Goal: Transaction & Acquisition: Purchase product/service

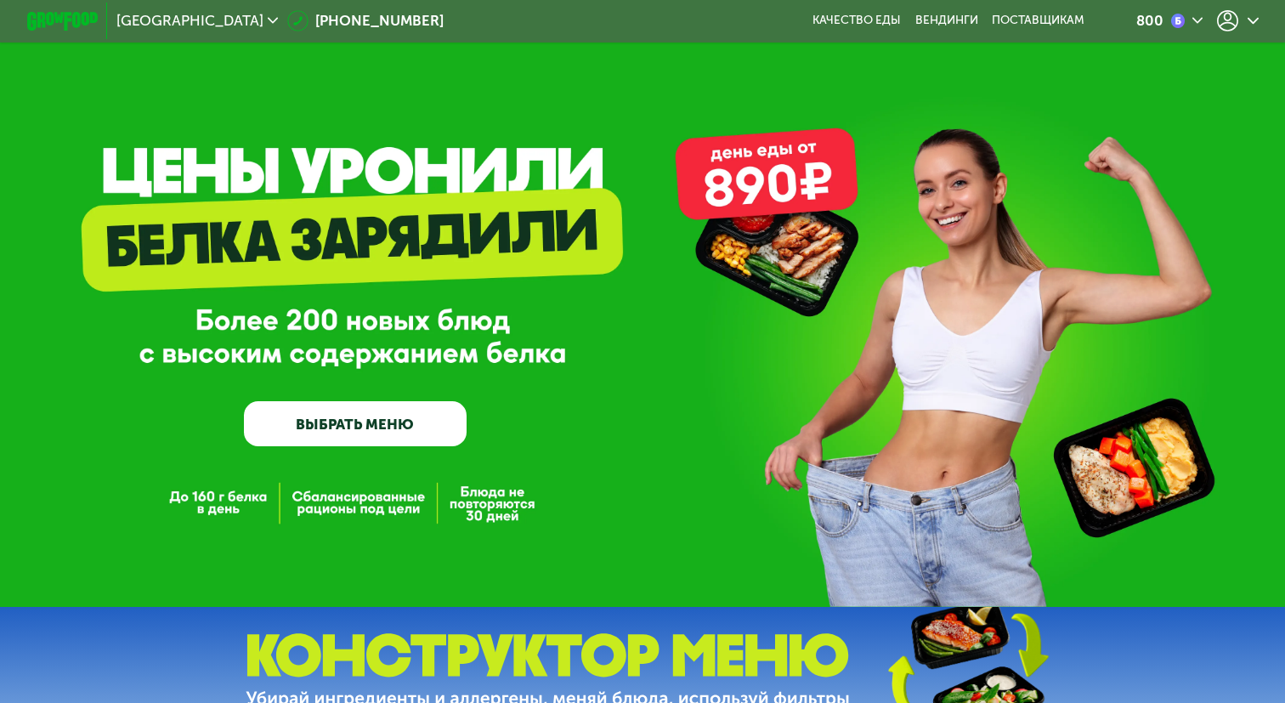
click at [379, 423] on link "ВЫБРАТЬ МЕНЮ" at bounding box center [355, 423] width 222 height 44
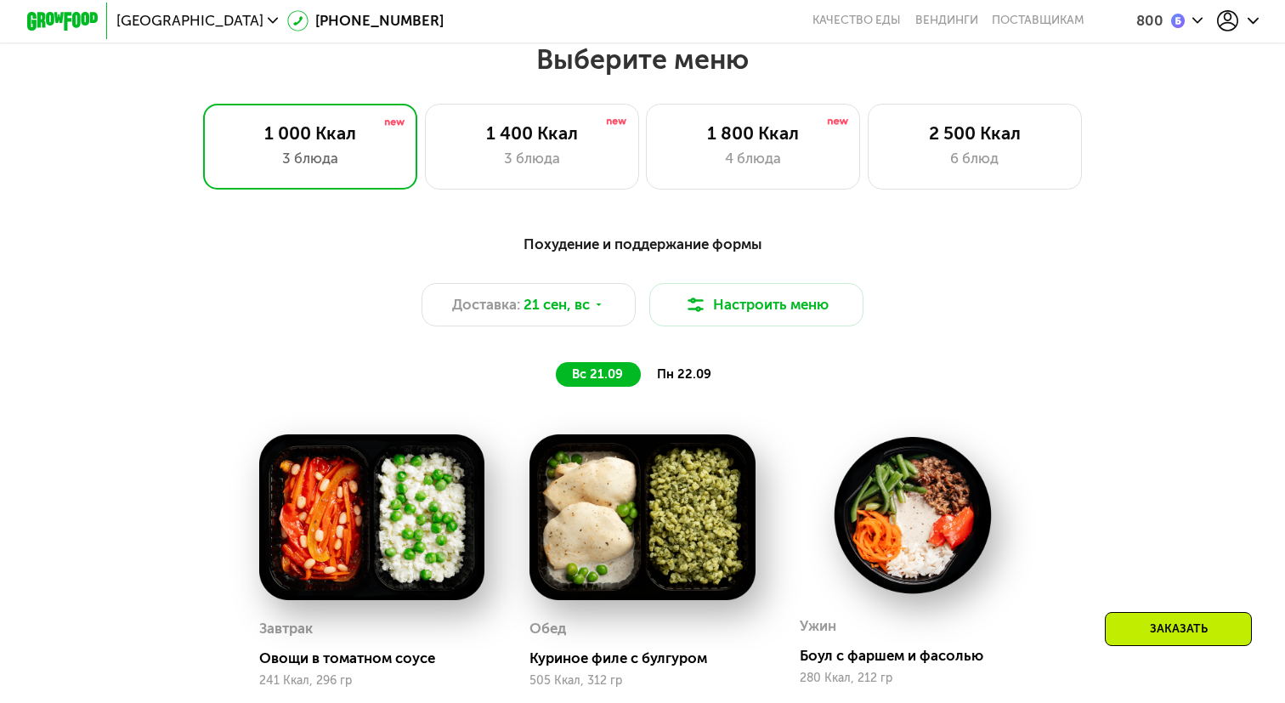
scroll to position [754, 0]
click at [760, 148] on div "4 блюда" at bounding box center [752, 158] width 177 height 21
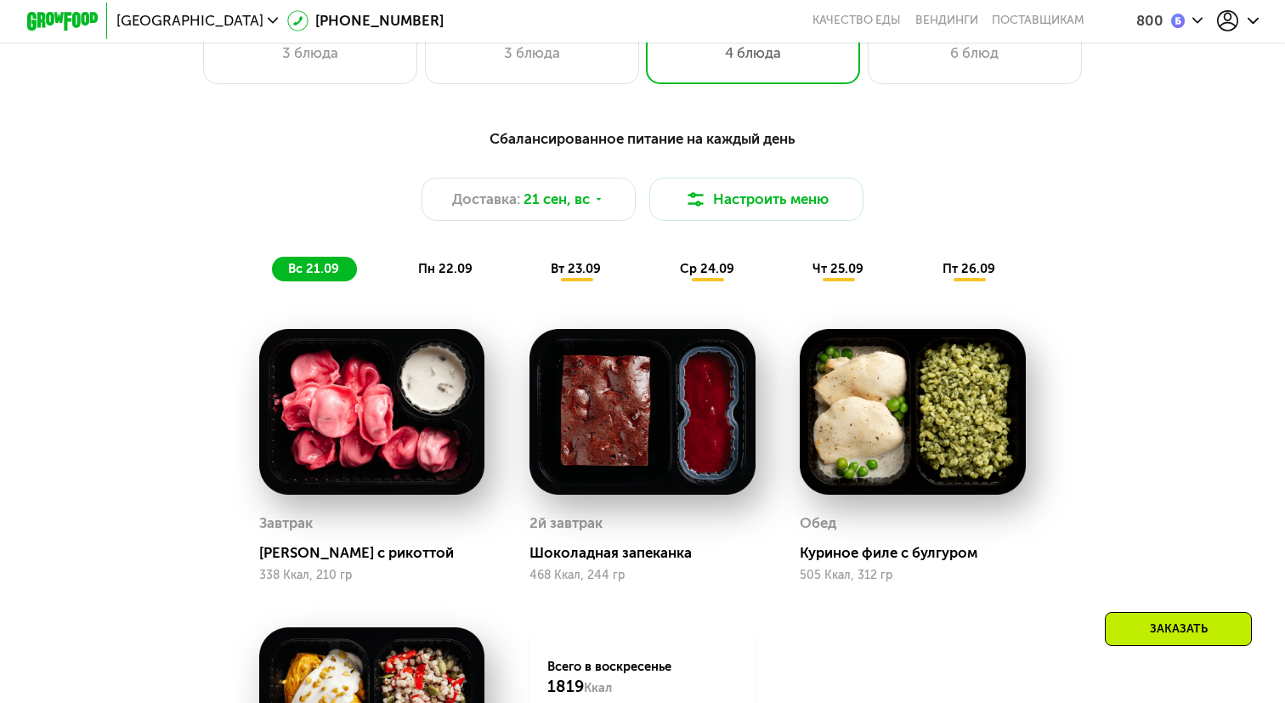
scroll to position [855, 0]
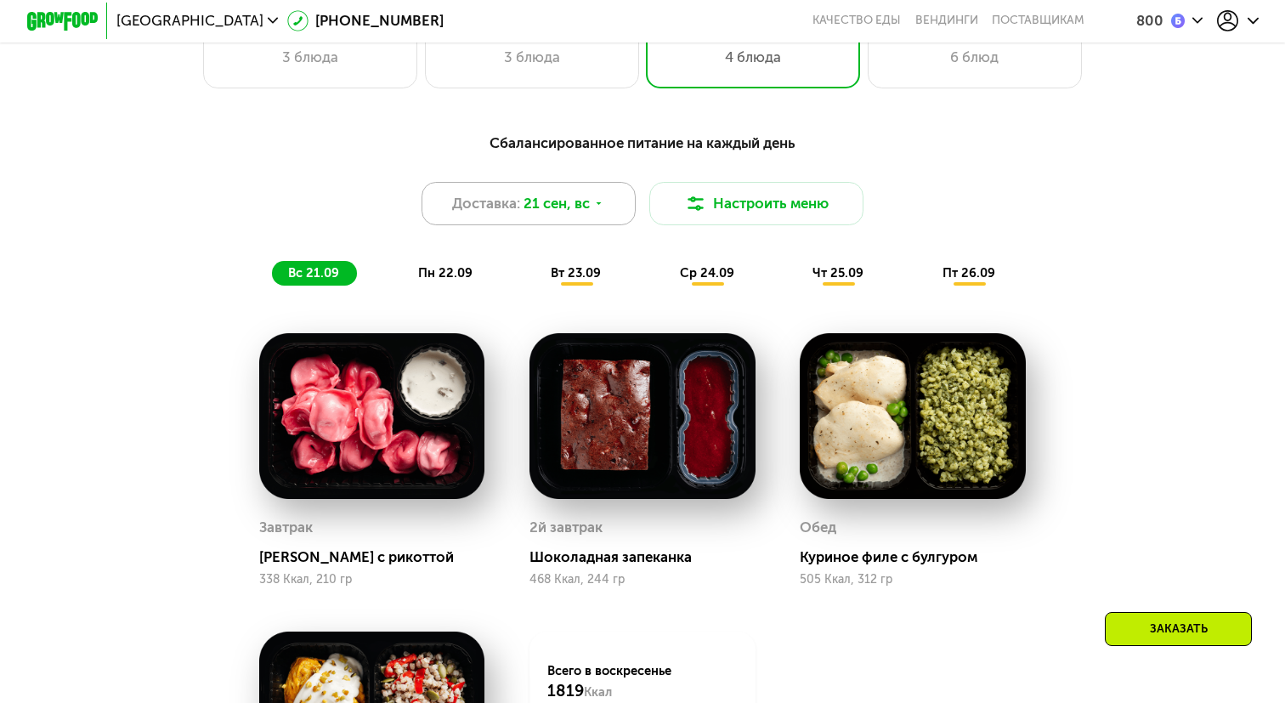
click at [602, 192] on div "Доставка: 21 сен, вс" at bounding box center [528, 203] width 214 height 42
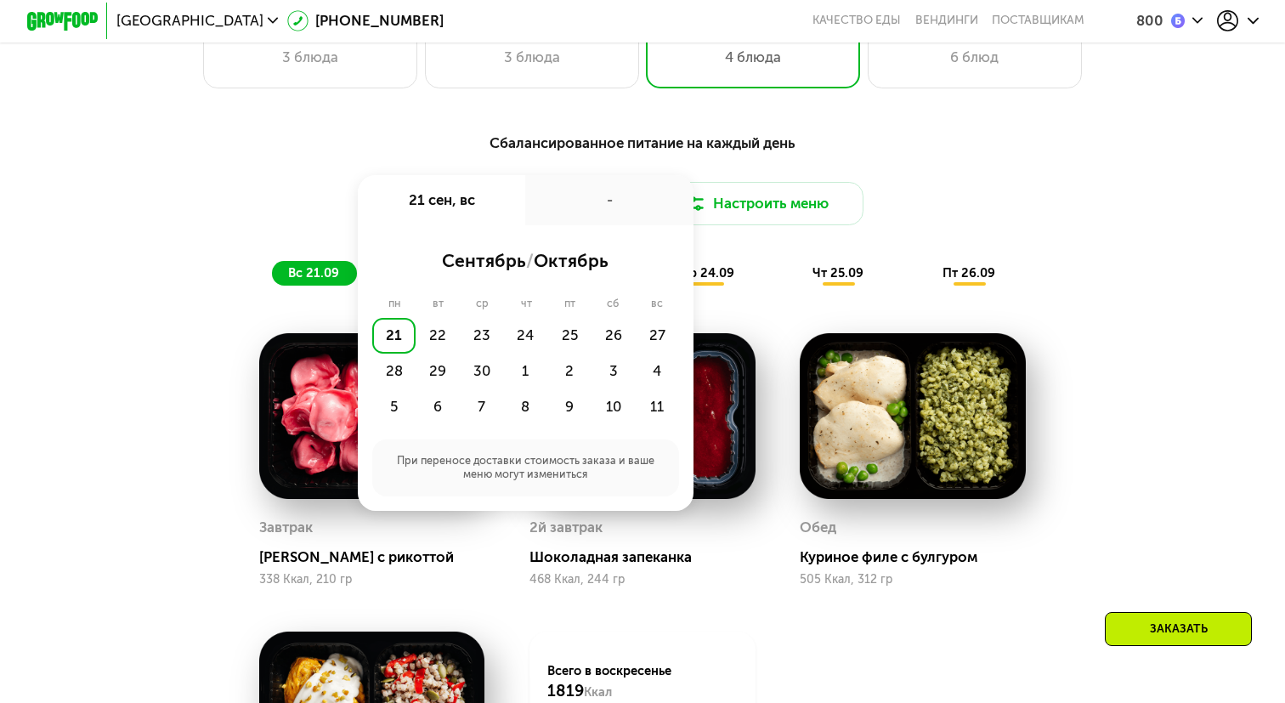
click at [393, 334] on div "21" at bounding box center [394, 336] width 44 height 36
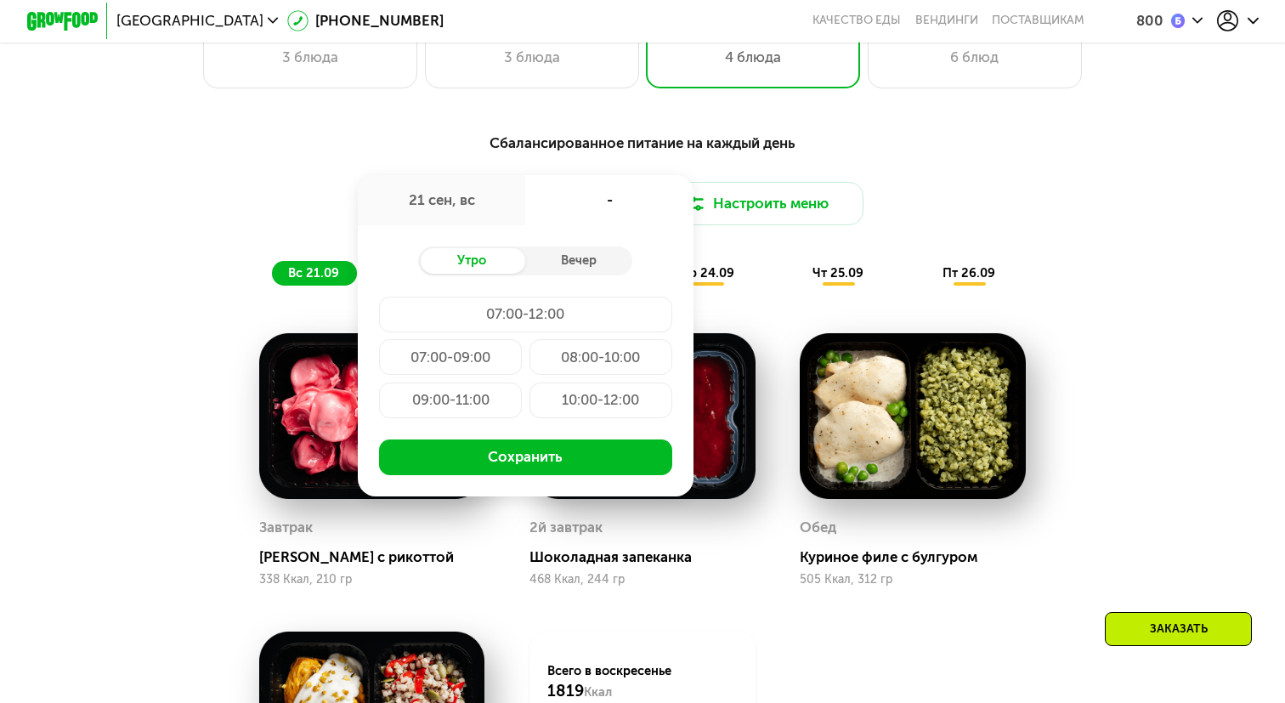
click at [526, 327] on div "07:00-12:00" at bounding box center [525, 315] width 292 height 36
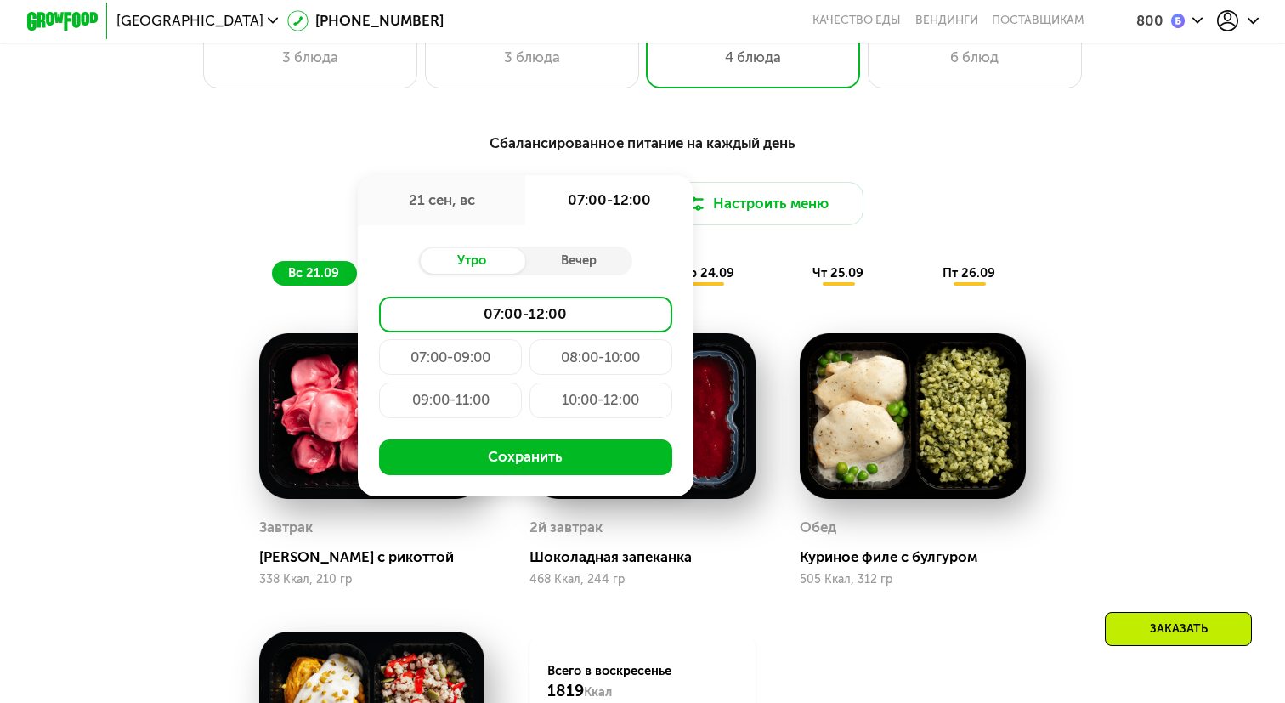
click at [484, 359] on div "07:00-09:00" at bounding box center [450, 357] width 143 height 36
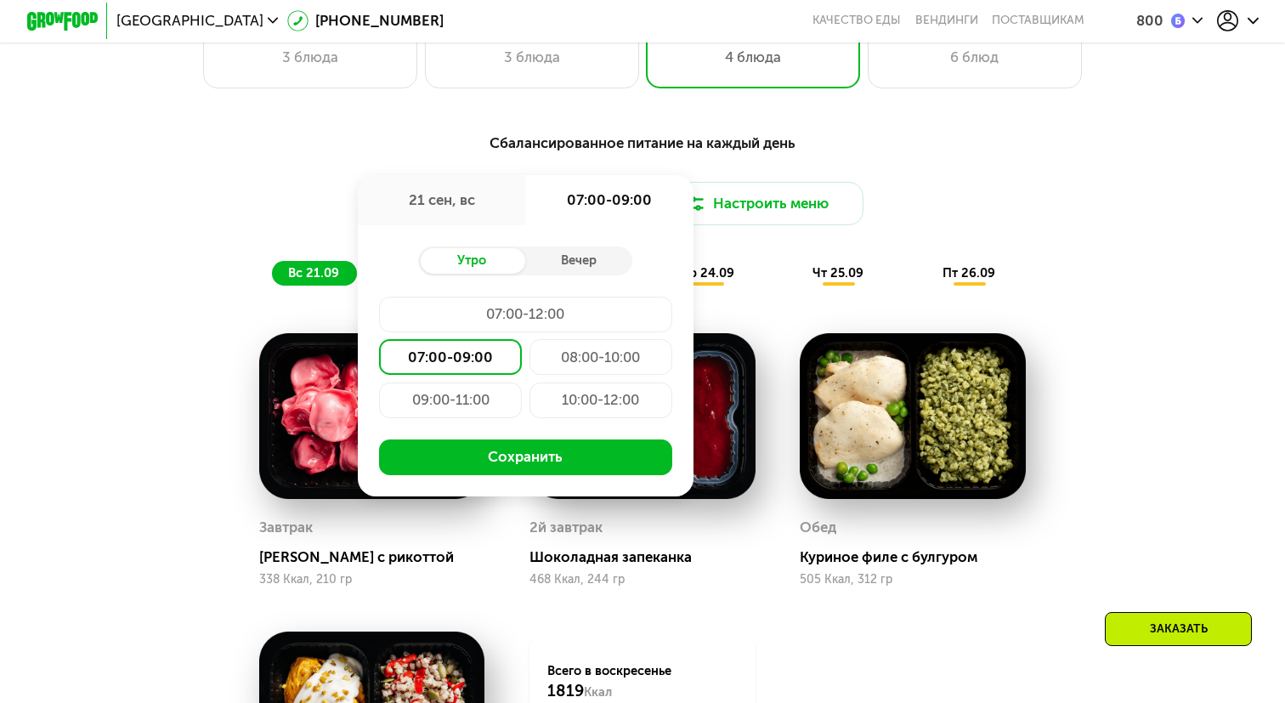
click at [563, 359] on div "08:00-10:00" at bounding box center [600, 357] width 143 height 36
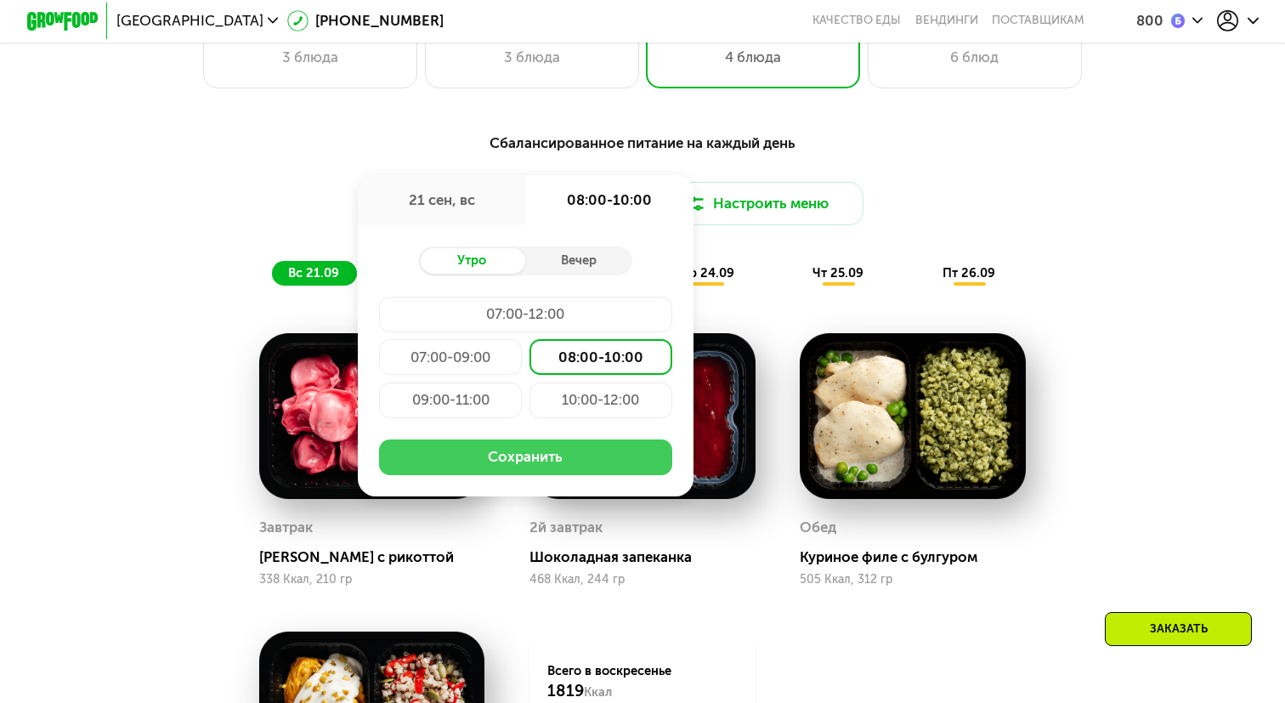
click at [529, 455] on button "Сохранить" at bounding box center [525, 457] width 292 height 36
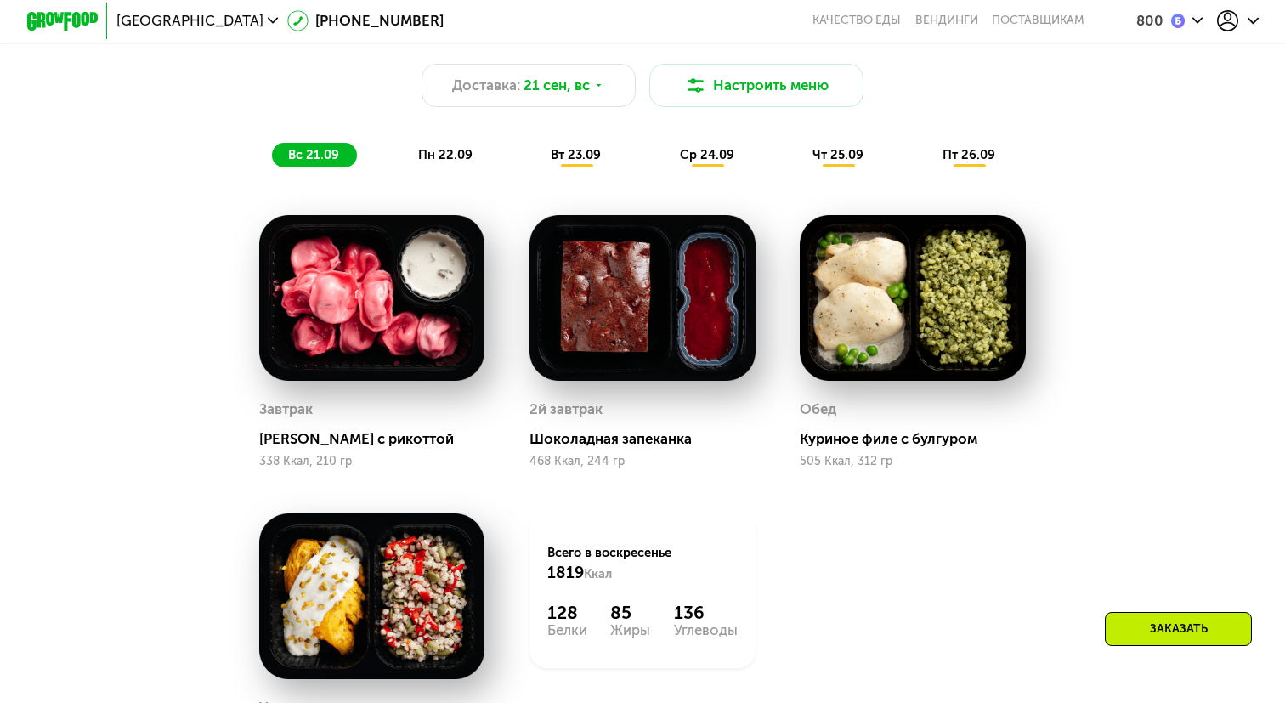
scroll to position [970, 0]
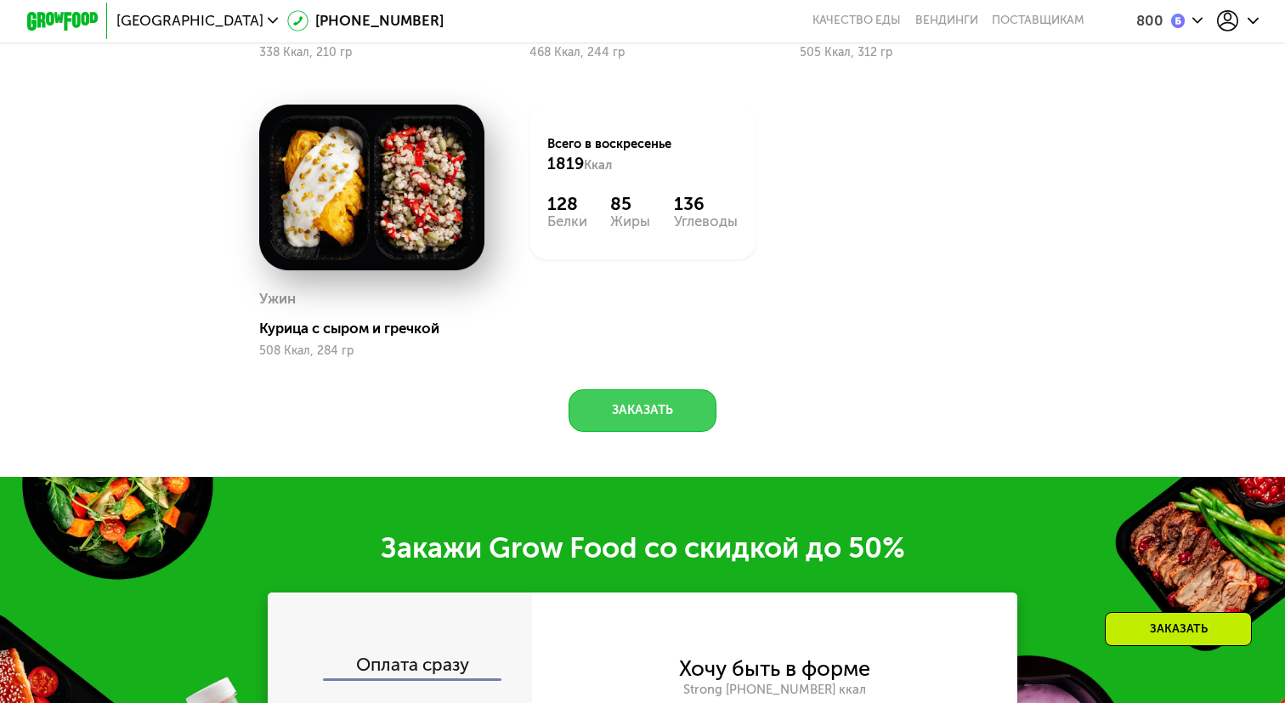
click at [606, 423] on button "Заказать" at bounding box center [642, 410] width 149 height 42
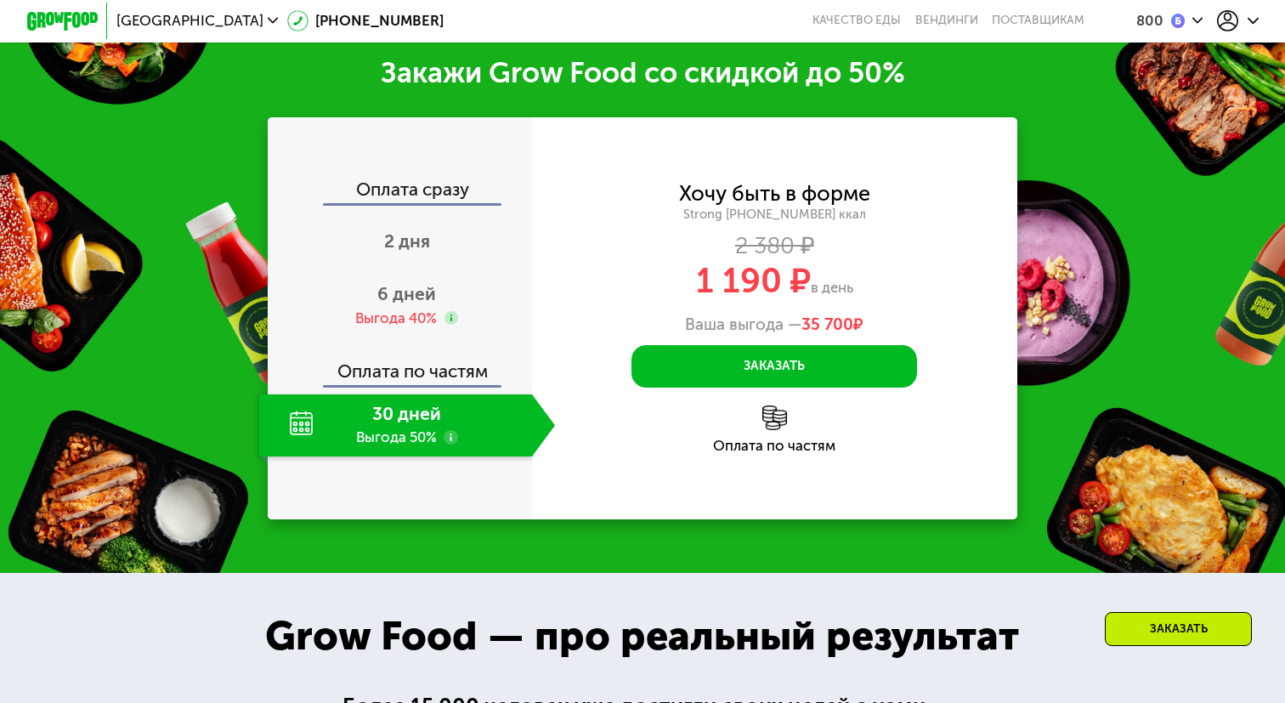
scroll to position [1858, 0]
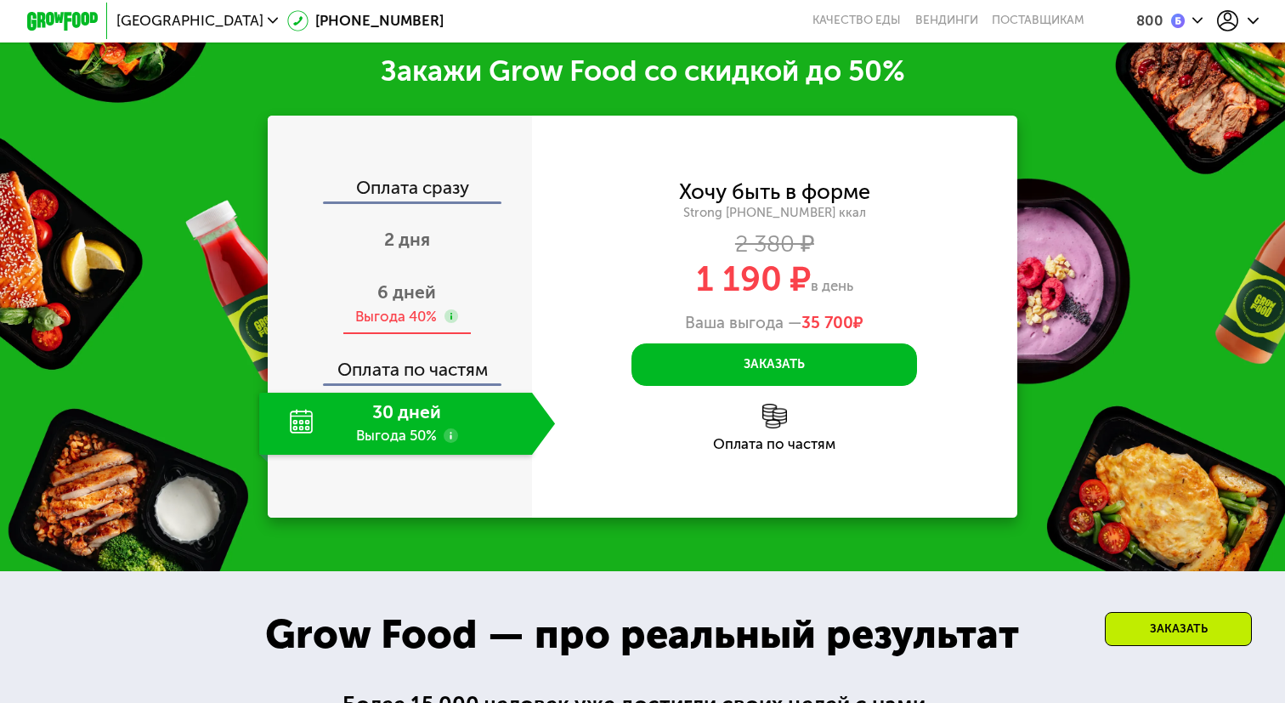
click at [421, 300] on span "6 дней" at bounding box center [406, 291] width 59 height 21
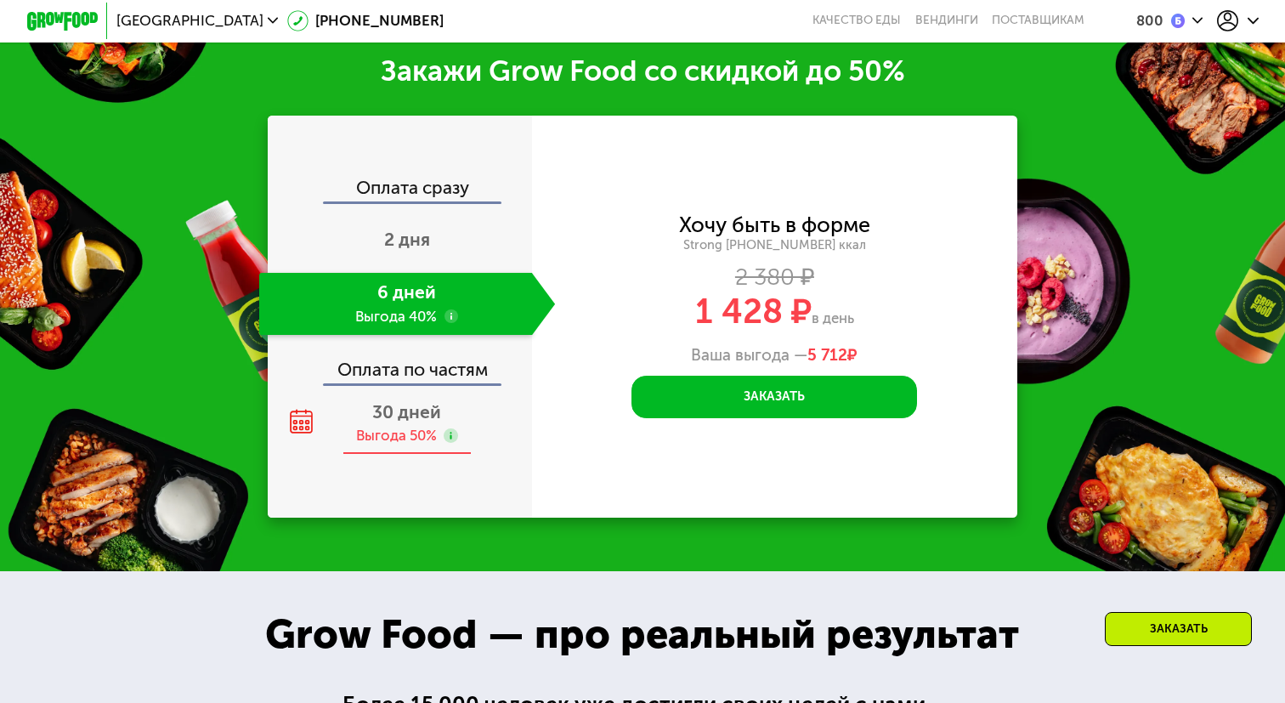
click at [394, 425] on div "30 дней Выгода 50%" at bounding box center [407, 424] width 297 height 63
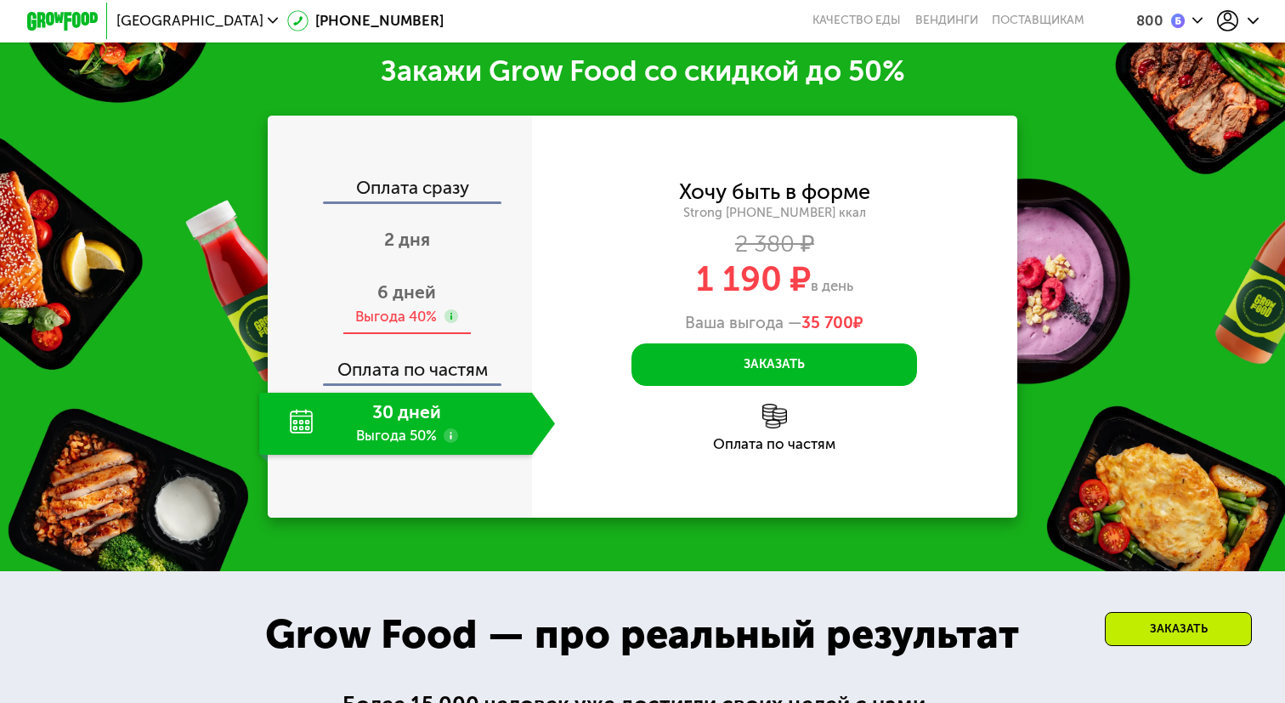
click at [412, 329] on div "6 дней Выгода 40%" at bounding box center [407, 304] width 297 height 63
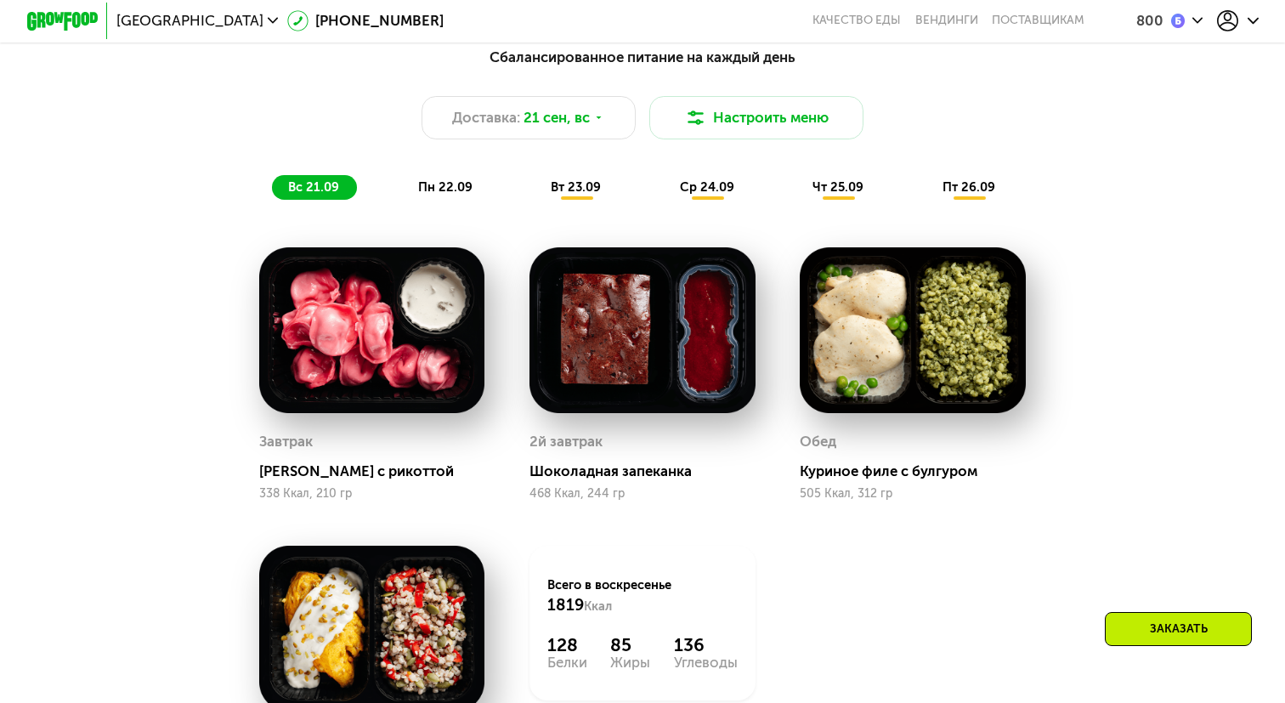
scroll to position [936, 0]
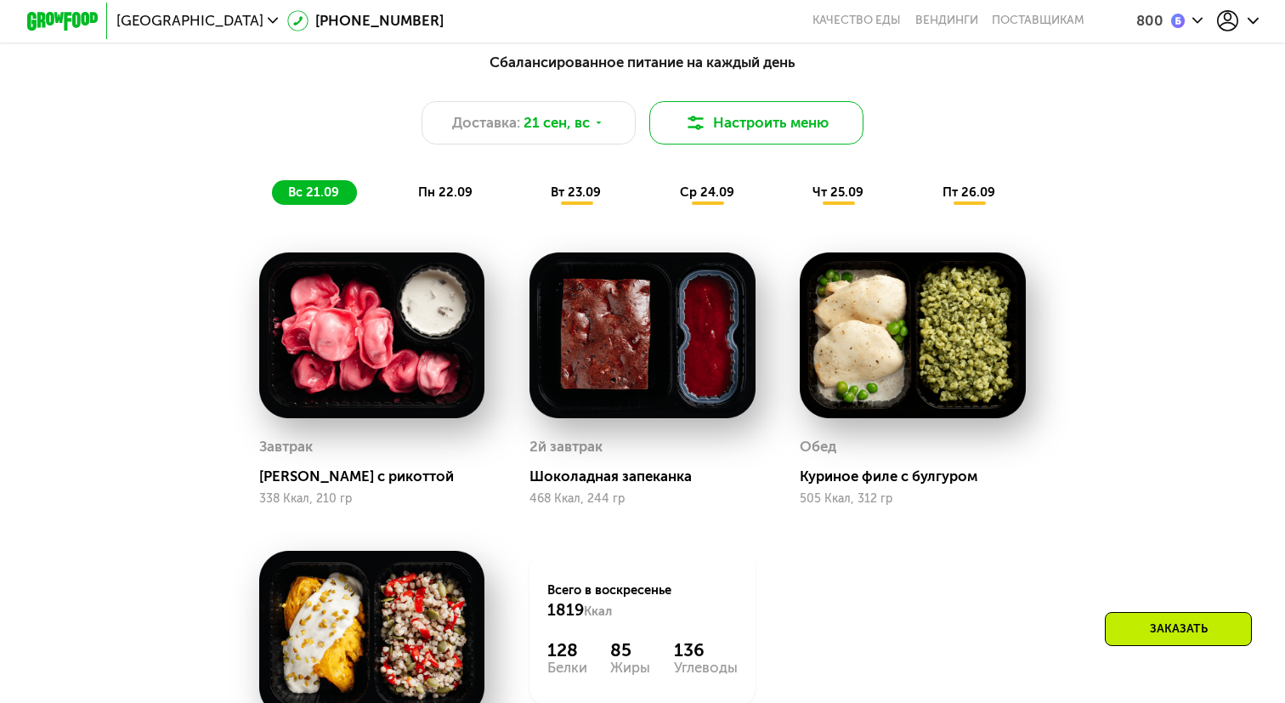
click at [706, 138] on button "Настроить меню" at bounding box center [756, 122] width 214 height 42
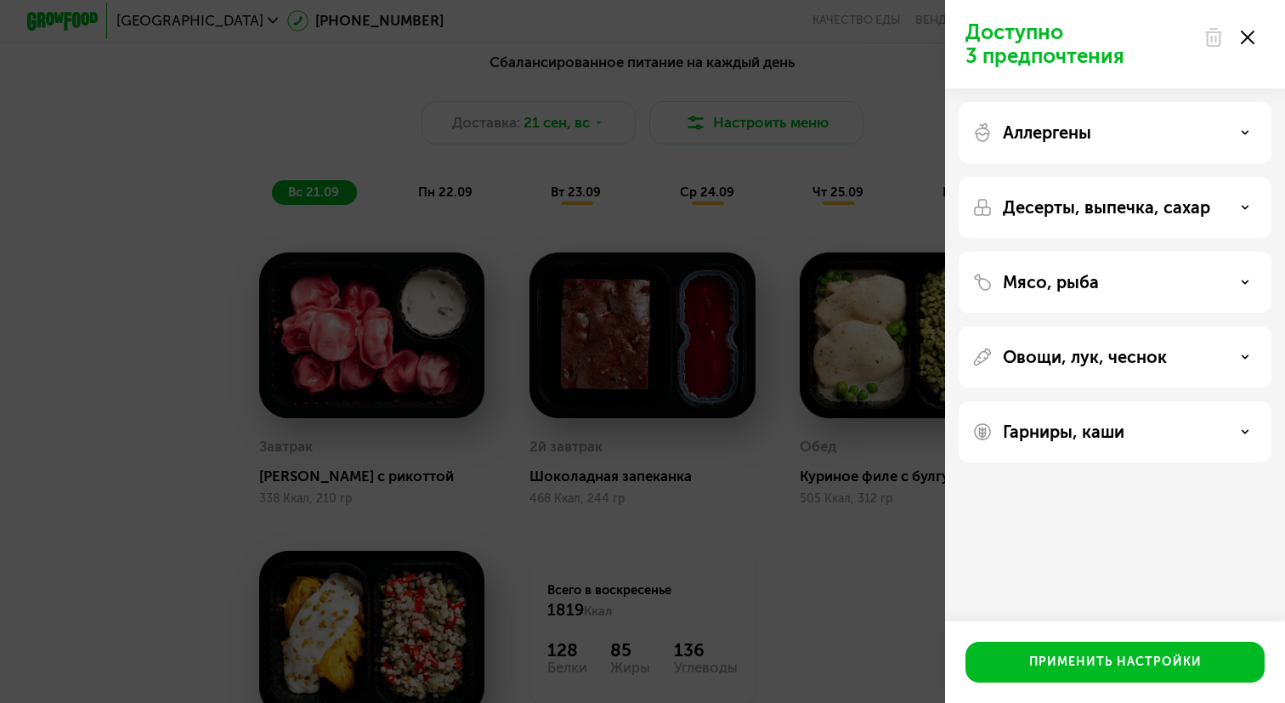
click at [1122, 204] on p "Десерты, выпечка, сахар" at bounding box center [1106, 207] width 207 height 20
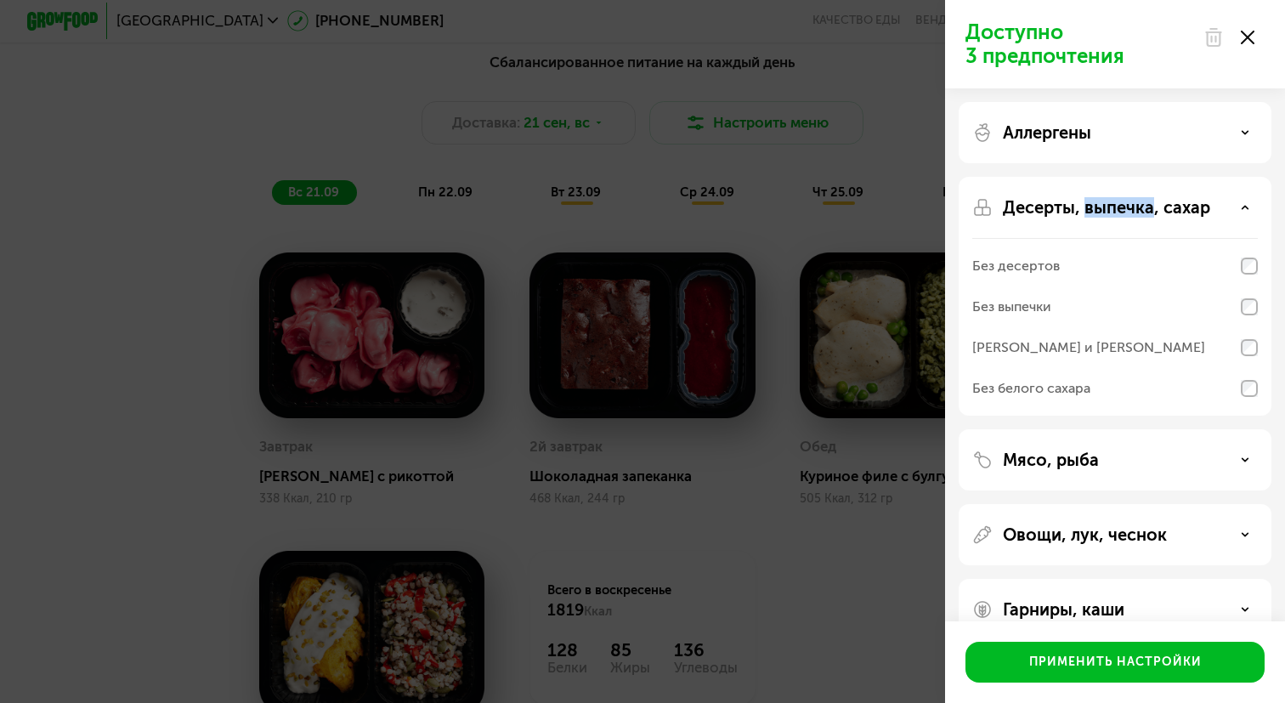
click at [1122, 204] on p "Десерты, выпечка, сахар" at bounding box center [1106, 207] width 207 height 20
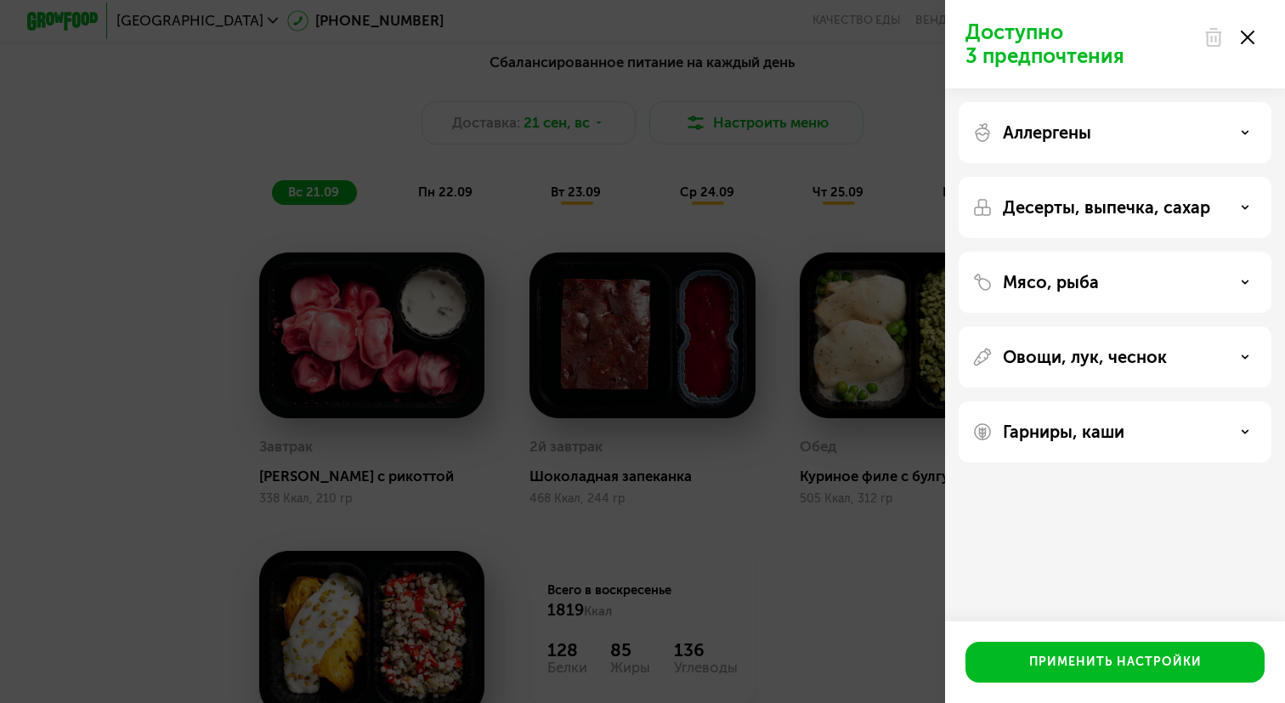
click at [1106, 290] on div "Мясо, рыба" at bounding box center [1114, 282] width 285 height 20
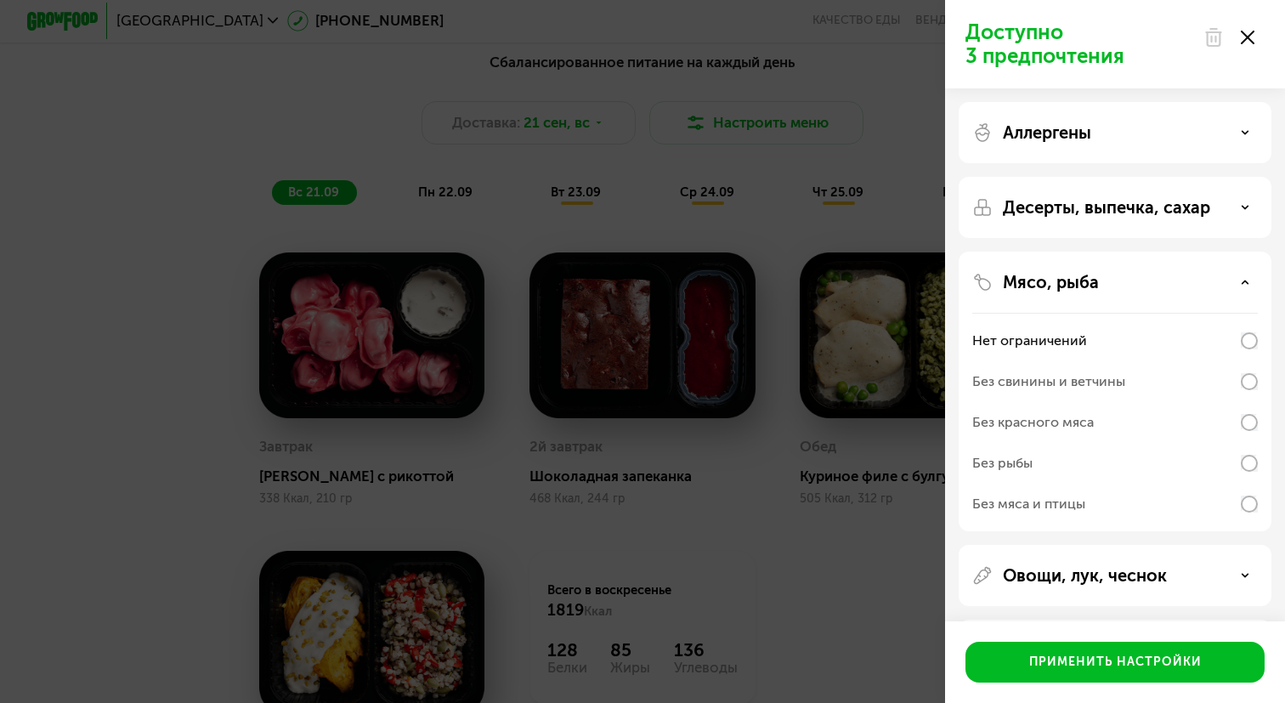
click at [1058, 458] on div "Без рыбы" at bounding box center [1114, 463] width 285 height 41
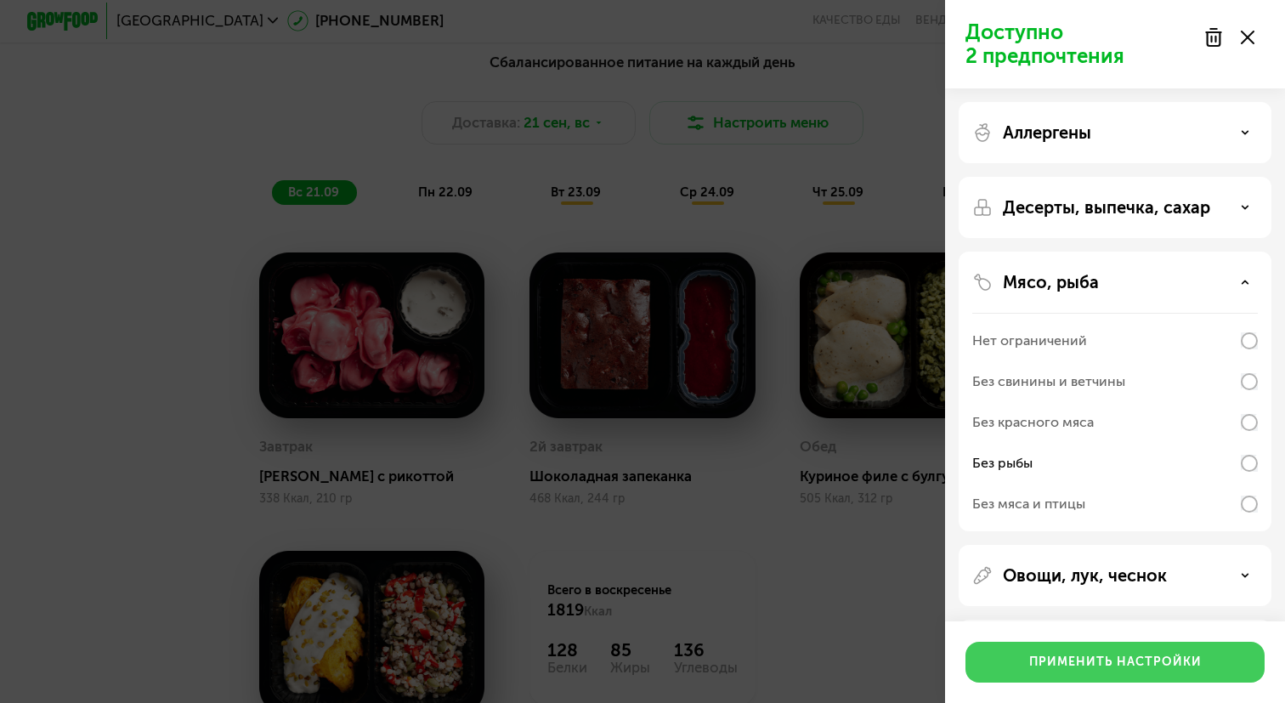
click at [1025, 661] on button "Применить настройки" at bounding box center [1114, 662] width 299 height 41
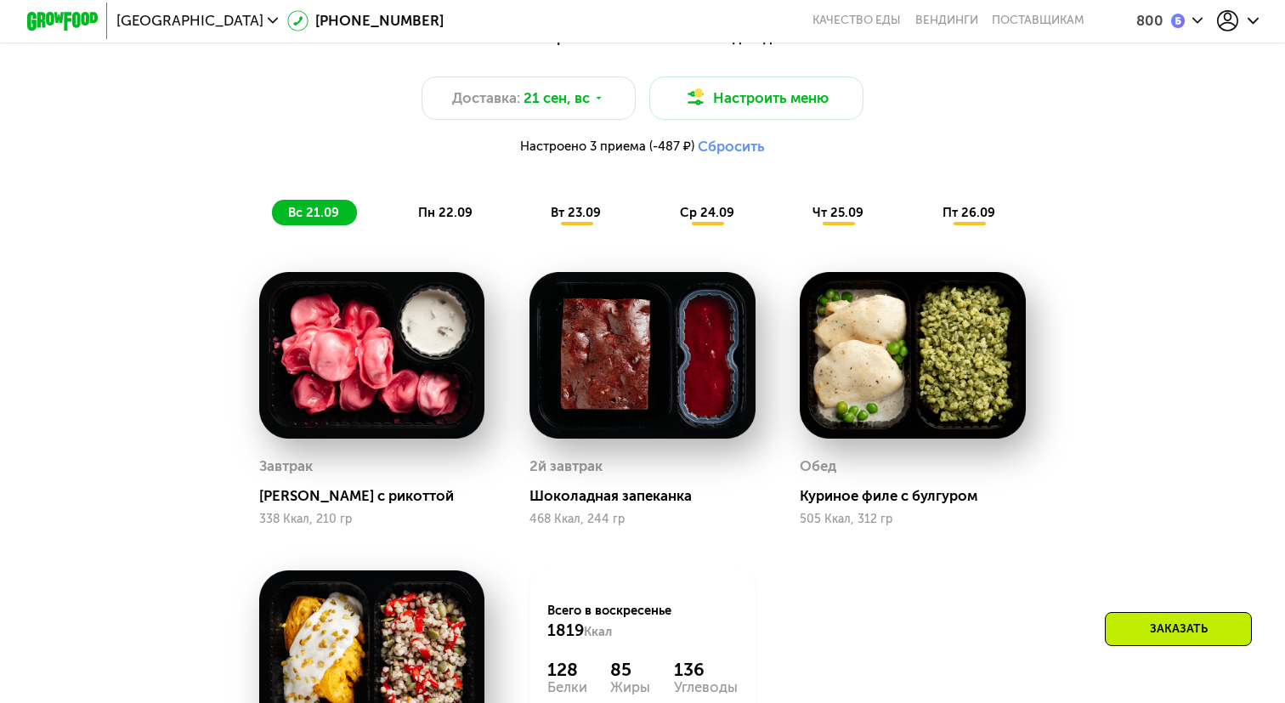
scroll to position [953, 0]
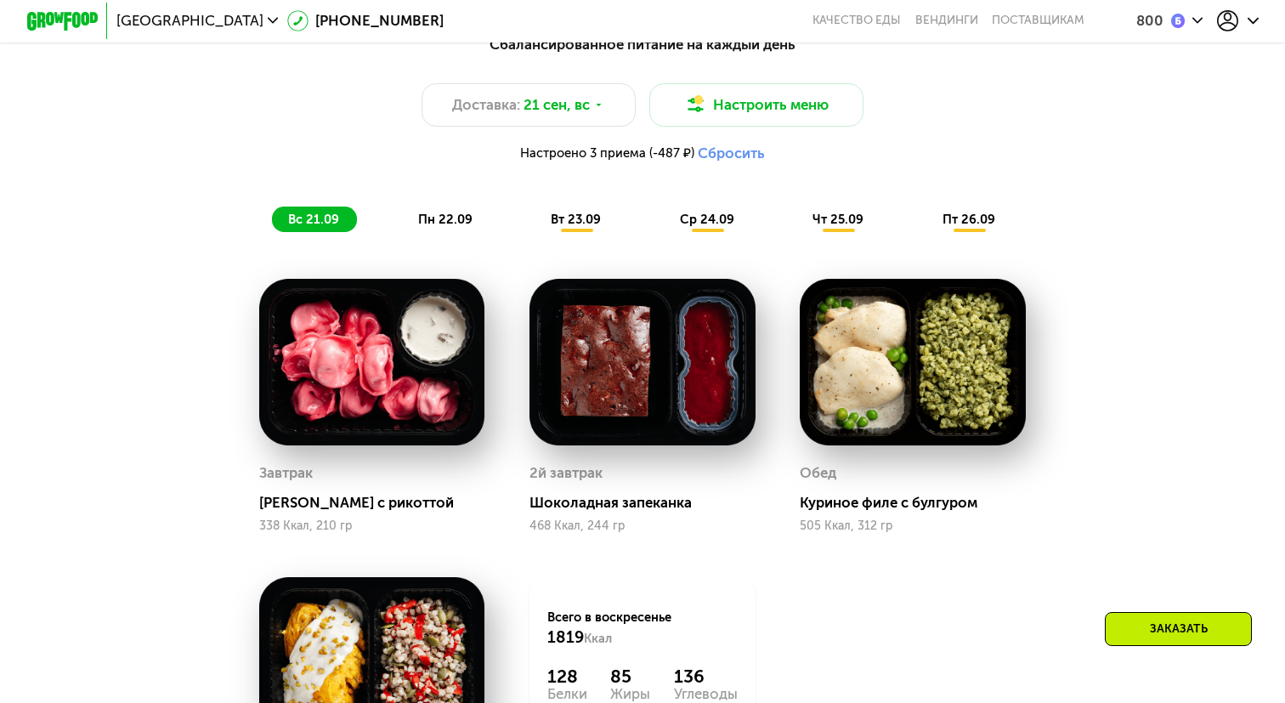
click at [450, 218] on span "пн 22.09" at bounding box center [445, 219] width 54 height 15
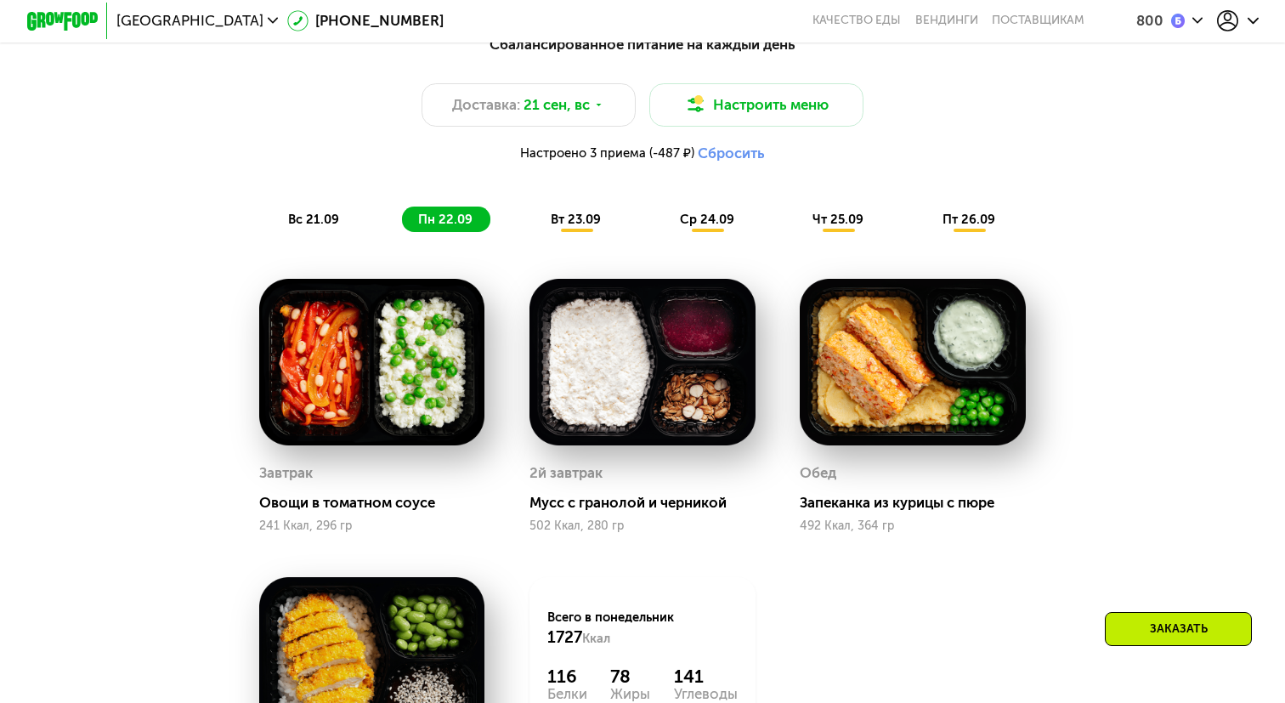
click at [543, 223] on div "вт 23.09" at bounding box center [576, 218] width 84 height 25
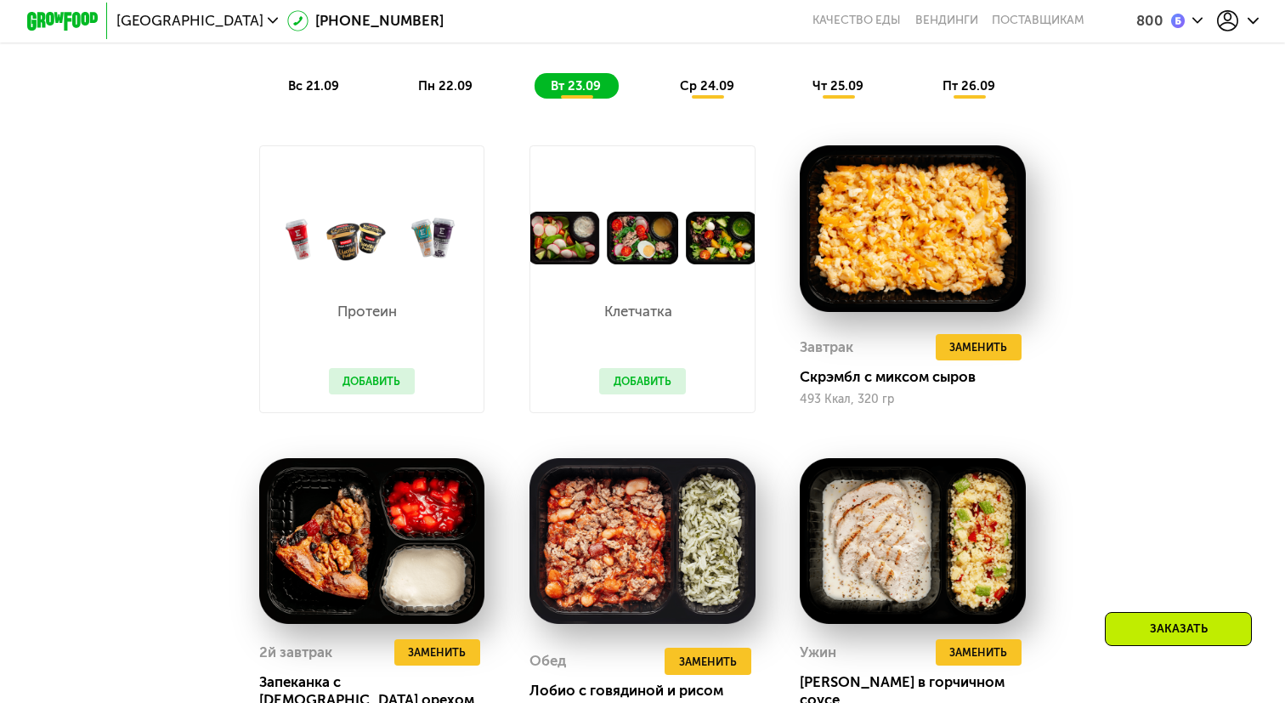
scroll to position [1075, 0]
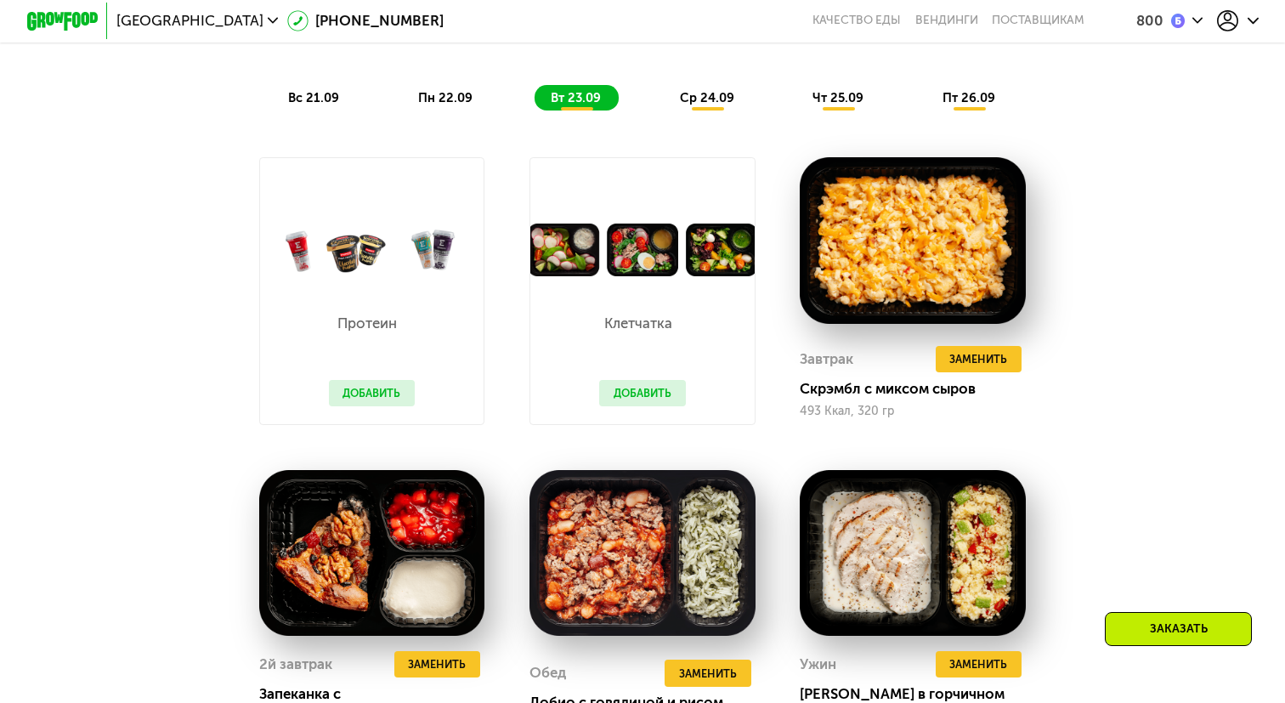
click at [703, 100] on span "ср 24.09" at bounding box center [707, 97] width 54 height 15
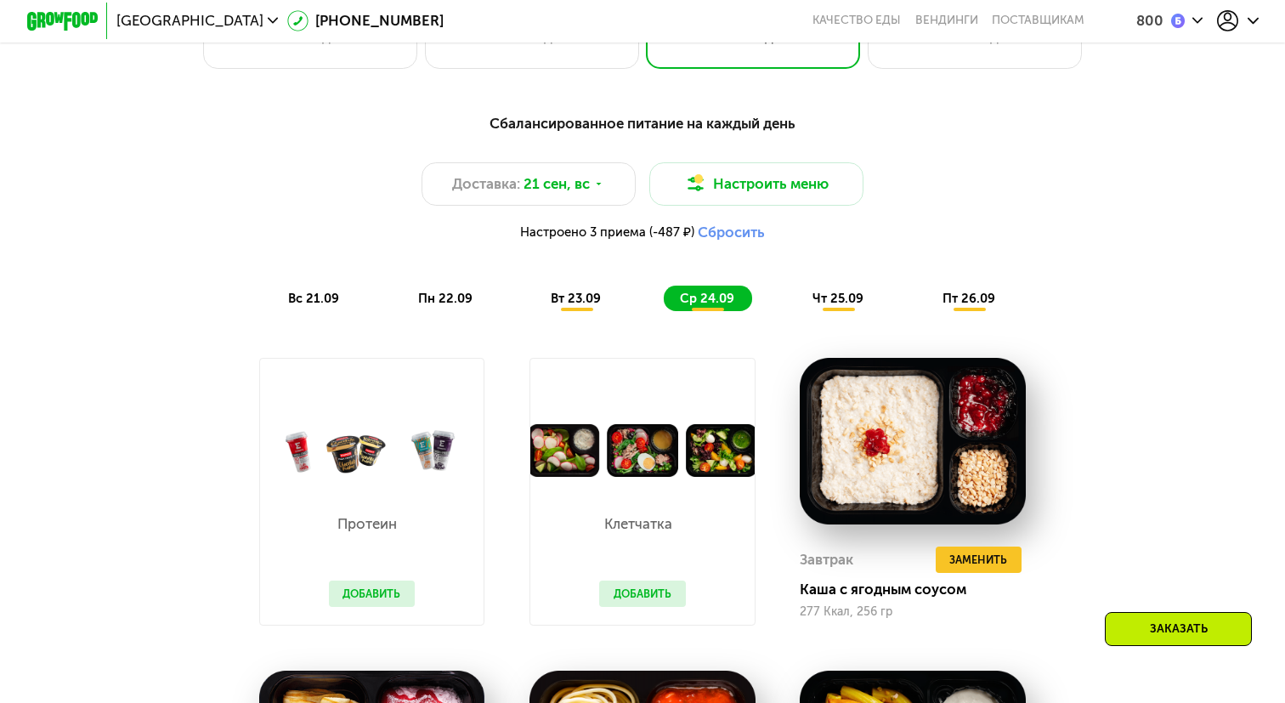
scroll to position [878, 0]
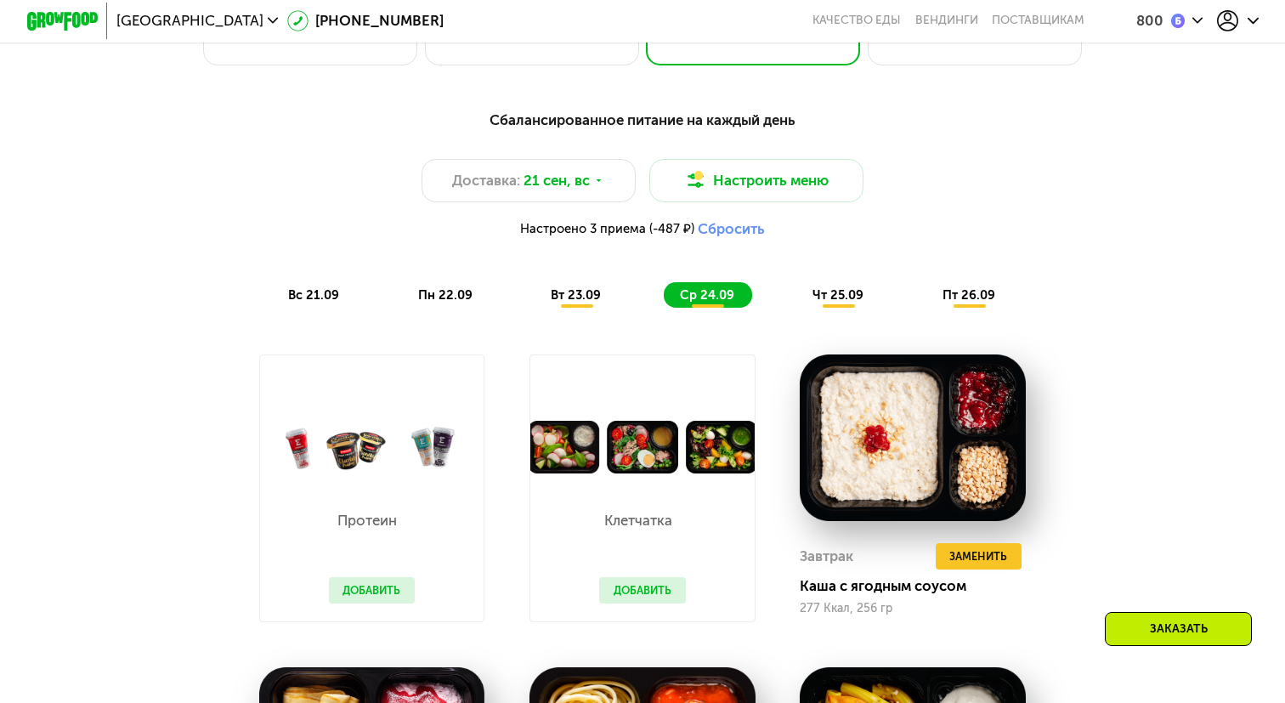
click at [834, 270] on div "Сбалансированное питание на каждый день Доставка: 21 сен, вс Настроить меню Нас…" at bounding box center [642, 208] width 1056 height 199
click at [834, 291] on span "чт 25.09" at bounding box center [837, 294] width 51 height 15
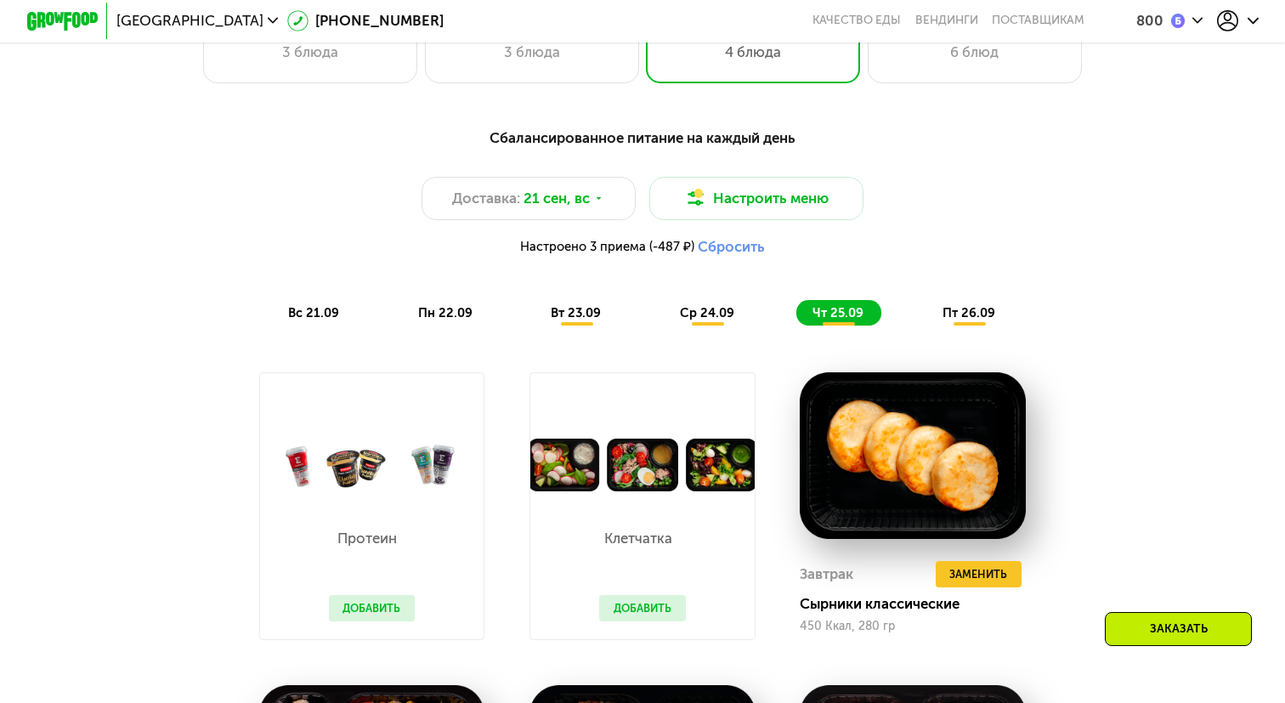
scroll to position [862, 0]
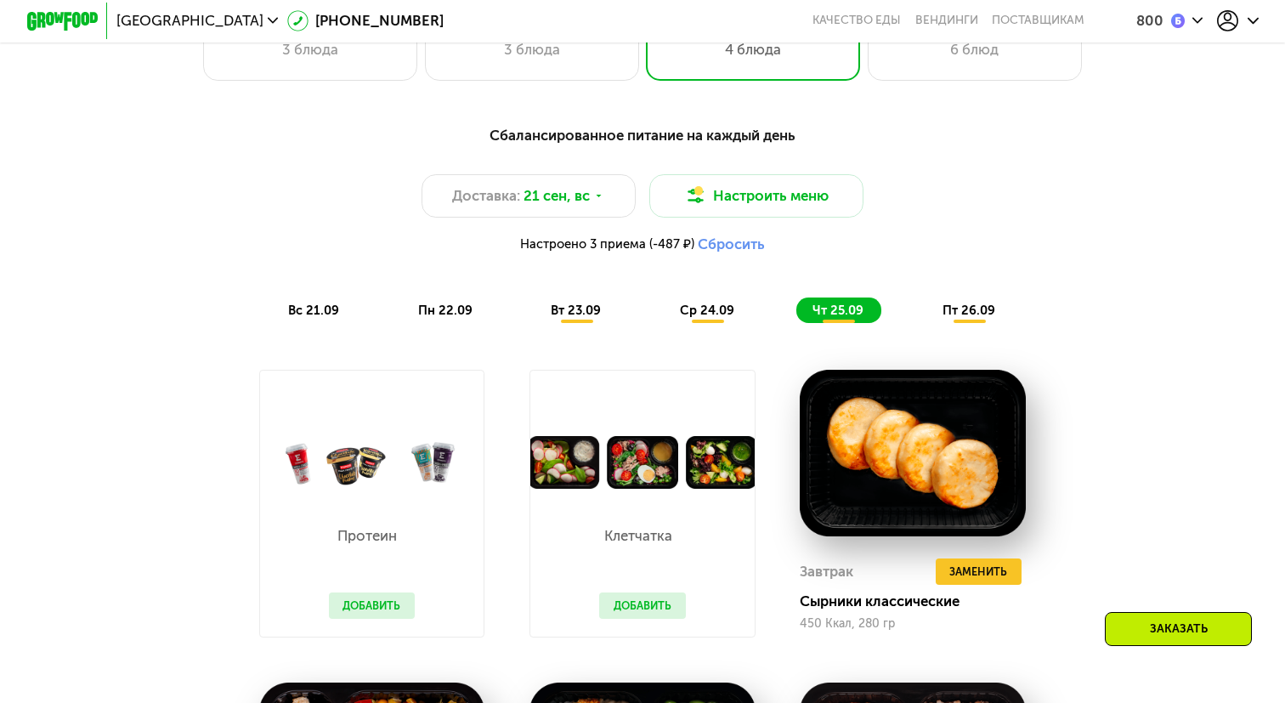
click at [919, 310] on div "вс 21.09 пн 22.09 вт 23.09 ср 24.09 чт 25.09 пт 26.09" at bounding box center [642, 309] width 741 height 25
click at [950, 310] on span "пт 26.09" at bounding box center [968, 309] width 53 height 15
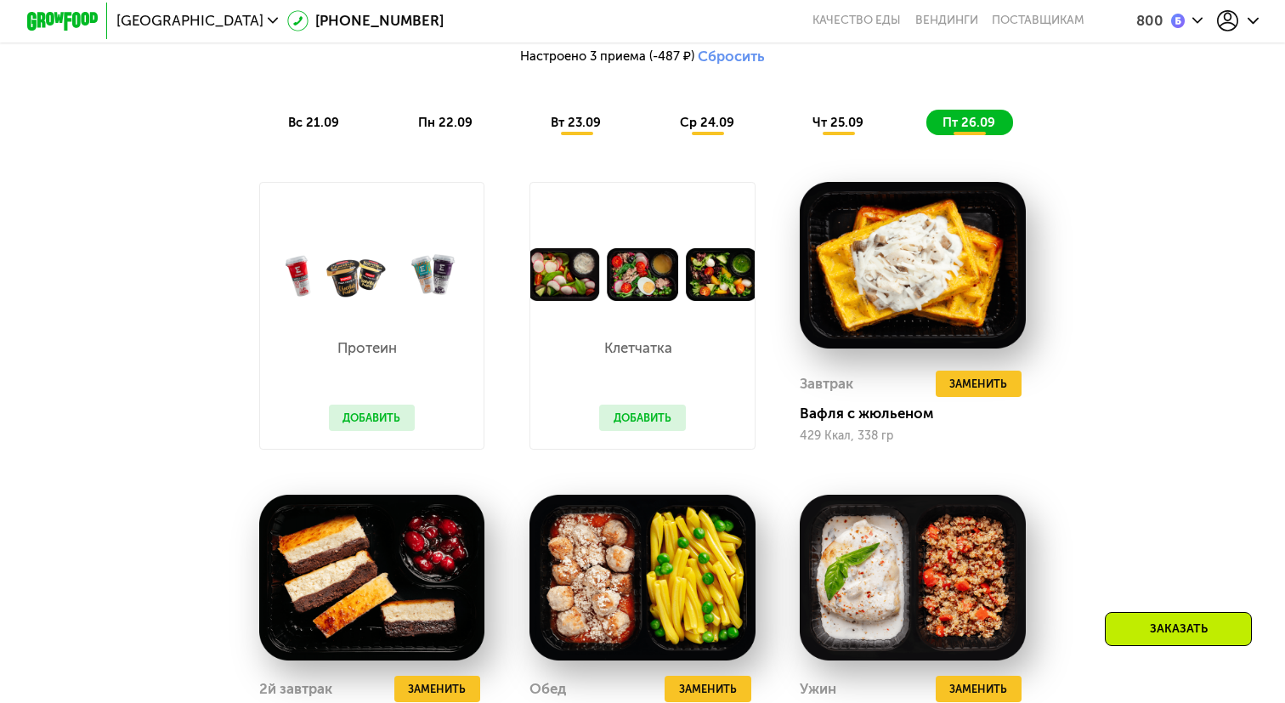
scroll to position [1052, 0]
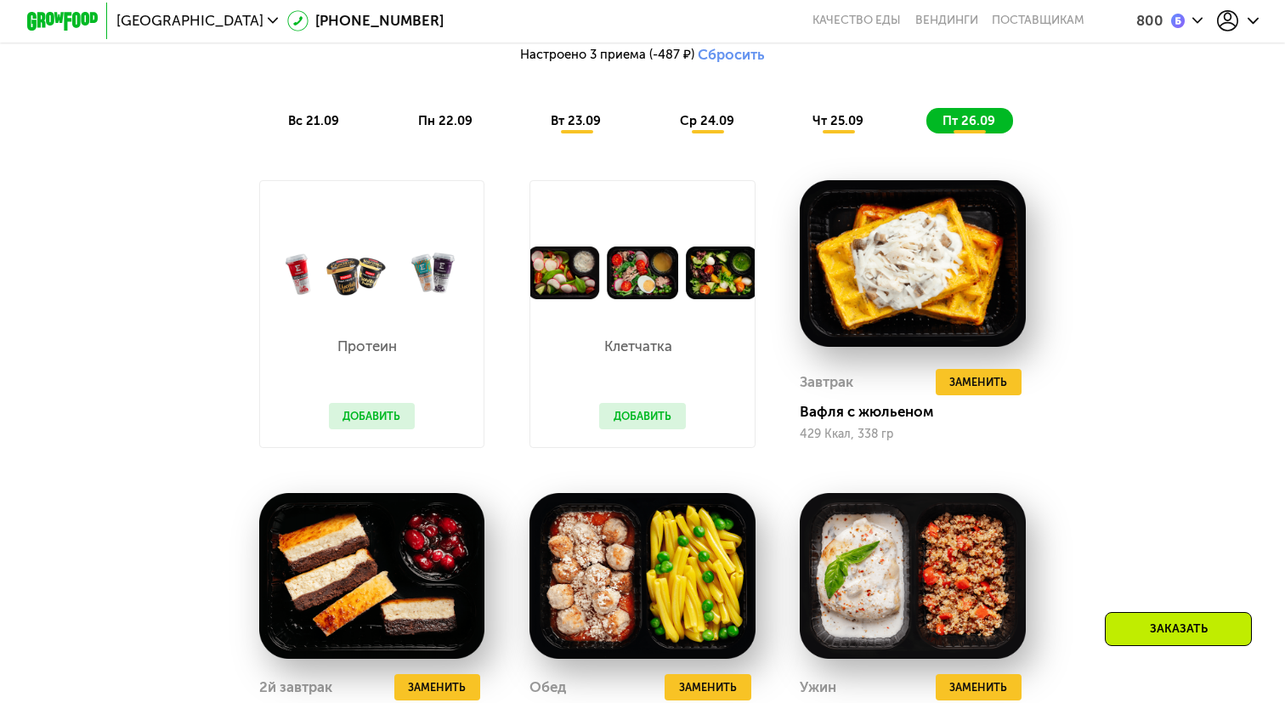
click at [331, 106] on div "Сбалансированное питание на каждый день Доставка: 21 сен, вс Настроить меню Нас…" at bounding box center [642, 34] width 1056 height 199
click at [331, 116] on span "вс 21.09" at bounding box center [313, 120] width 51 height 15
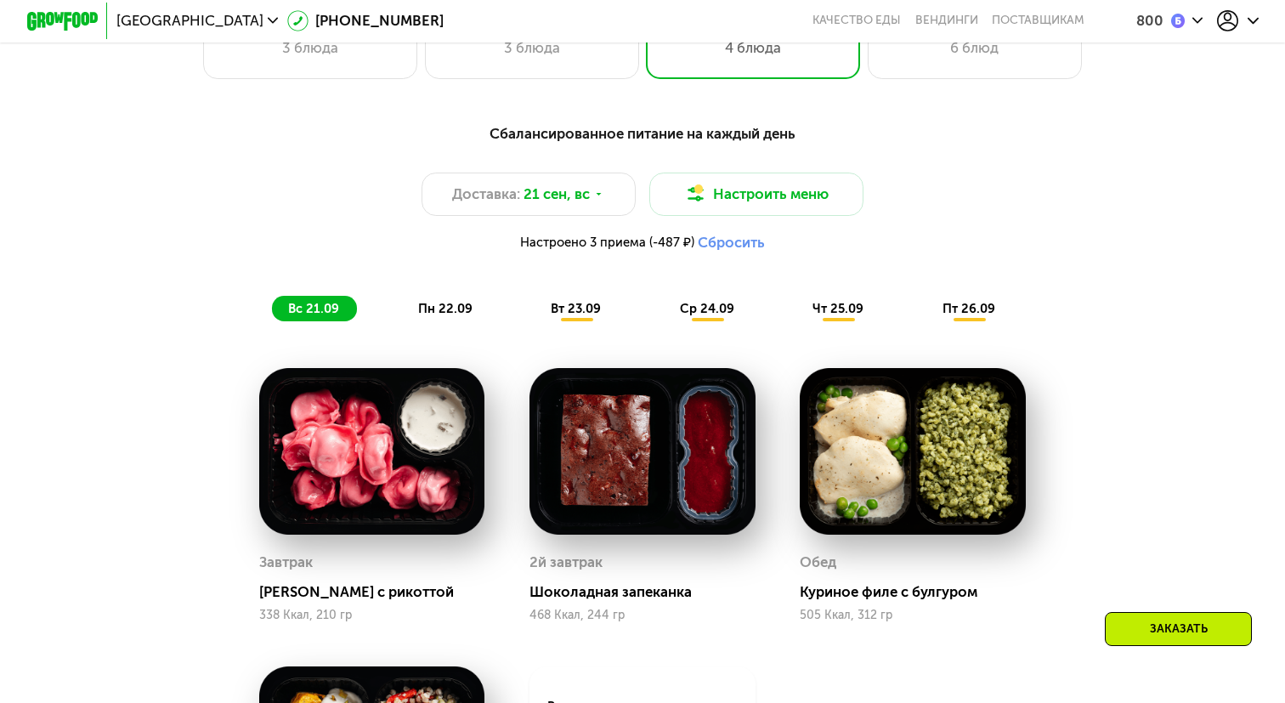
scroll to position [847, 0]
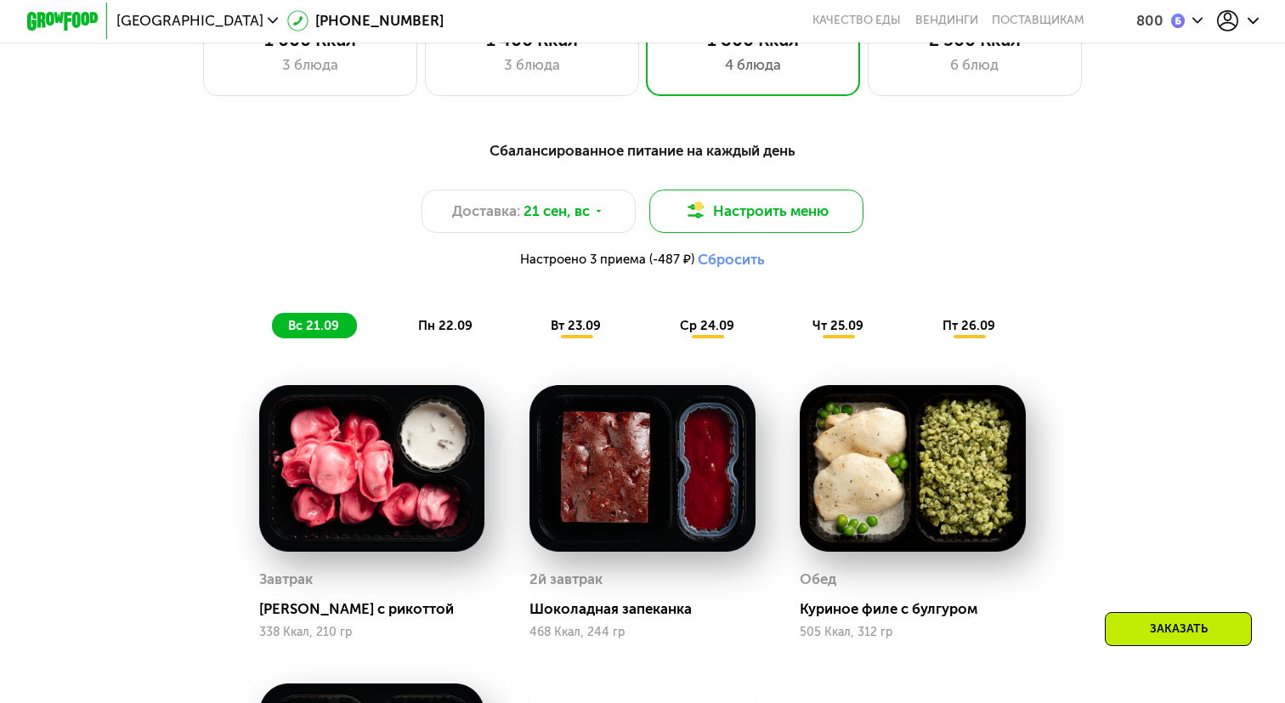
click at [773, 215] on button "Настроить меню" at bounding box center [756, 210] width 214 height 42
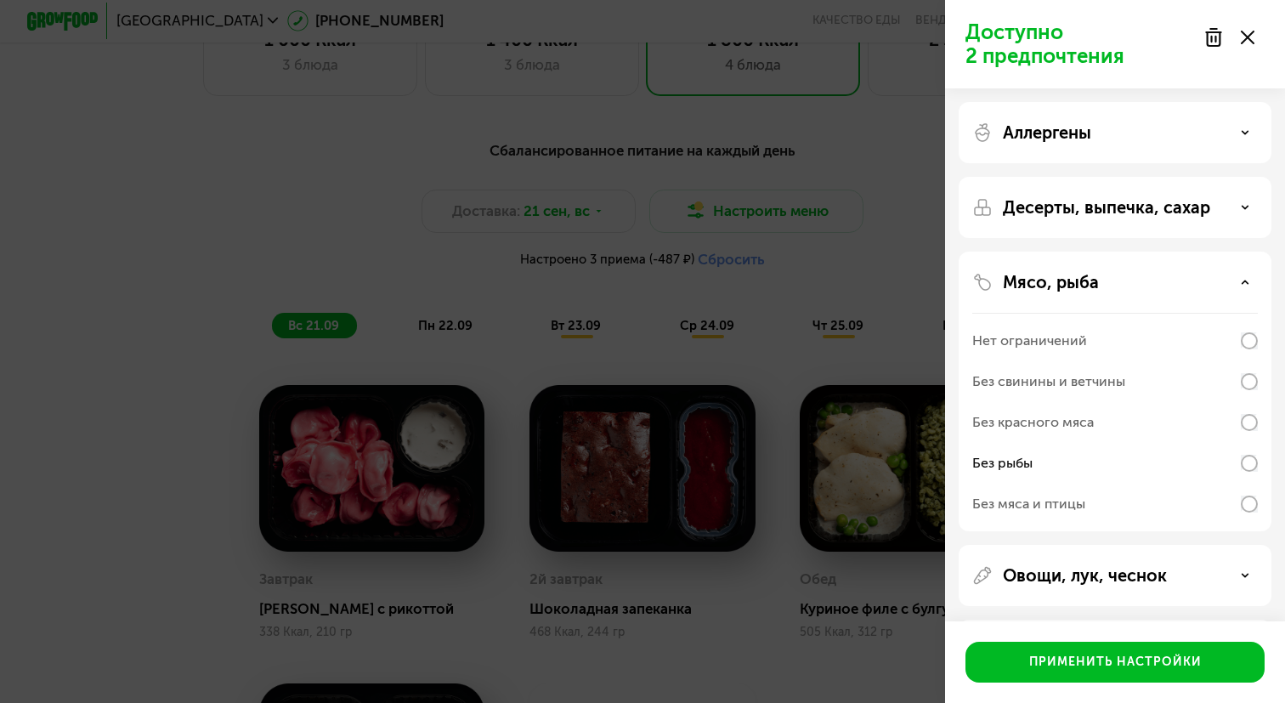
click at [1099, 195] on div "Десерты, выпечка, сахар" at bounding box center [1114, 207] width 313 height 61
click at [1099, 210] on p "Десерты, выпечка, сахар" at bounding box center [1106, 207] width 207 height 20
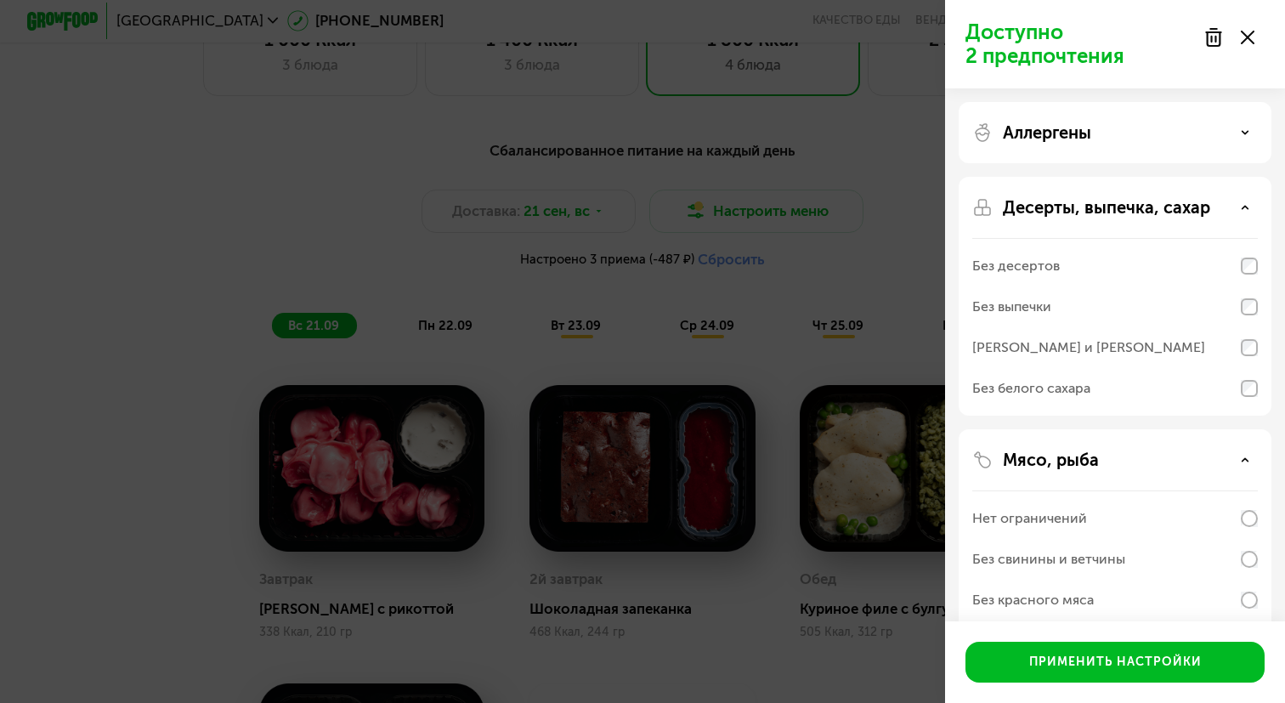
click at [1112, 146] on div "Аллергены" at bounding box center [1114, 132] width 313 height 61
click at [1120, 119] on div "Аллергены" at bounding box center [1114, 132] width 313 height 61
click at [1117, 126] on div "Аллергены" at bounding box center [1114, 132] width 285 height 20
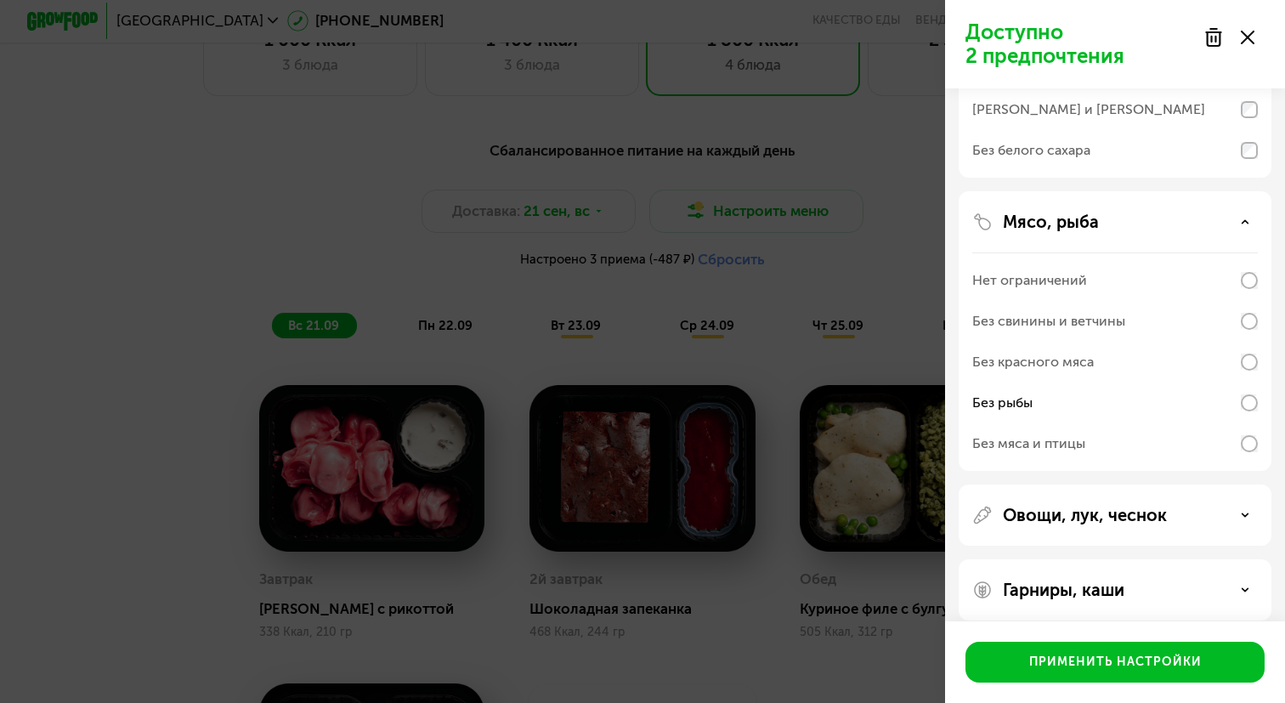
scroll to position [513, 0]
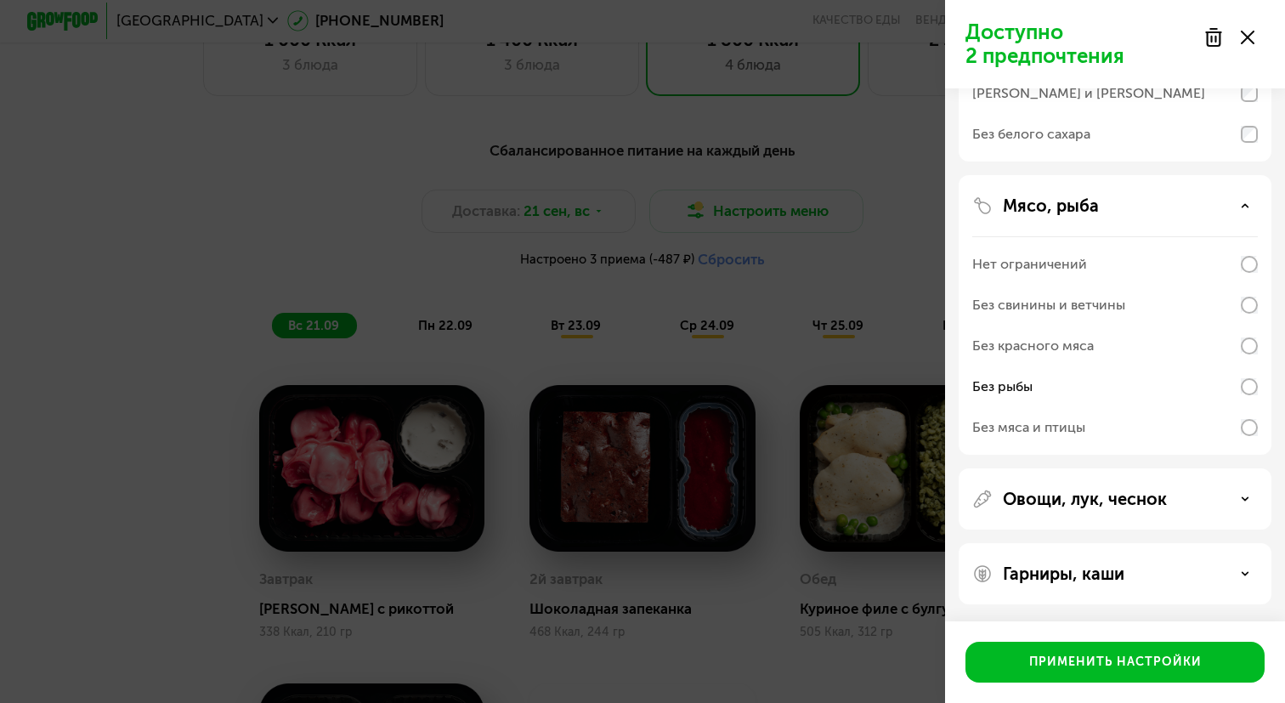
click at [1049, 557] on div "Гарниры, каши" at bounding box center [1114, 573] width 313 height 61
click at [1049, 565] on p "Гарниры, каши" at bounding box center [1064, 573] width 122 height 20
click at [1055, 501] on p "Овощи, лук, чеснок" at bounding box center [1085, 499] width 164 height 20
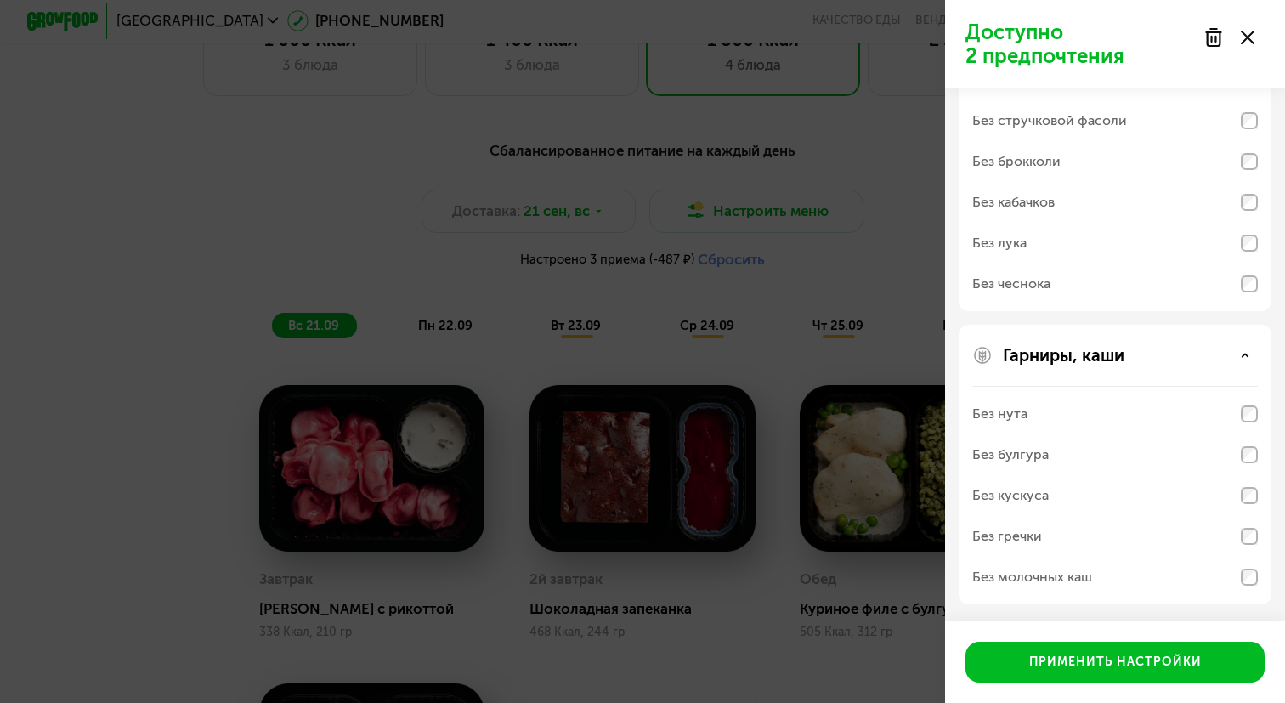
click at [839, 665] on div "Доступно 2 предпочтения Аллергены Без творога Без орехов Без меда Без морепроду…" at bounding box center [642, 351] width 1285 height 703
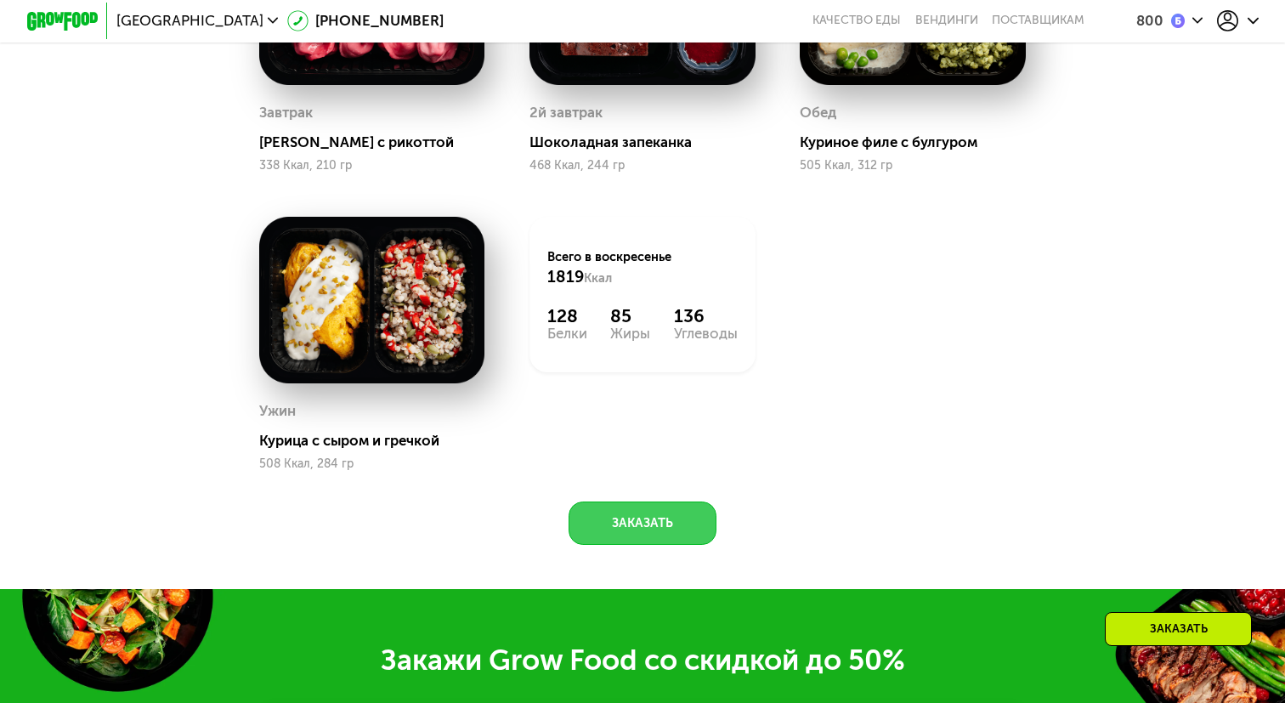
click at [636, 527] on button "Заказать" at bounding box center [642, 522] width 149 height 42
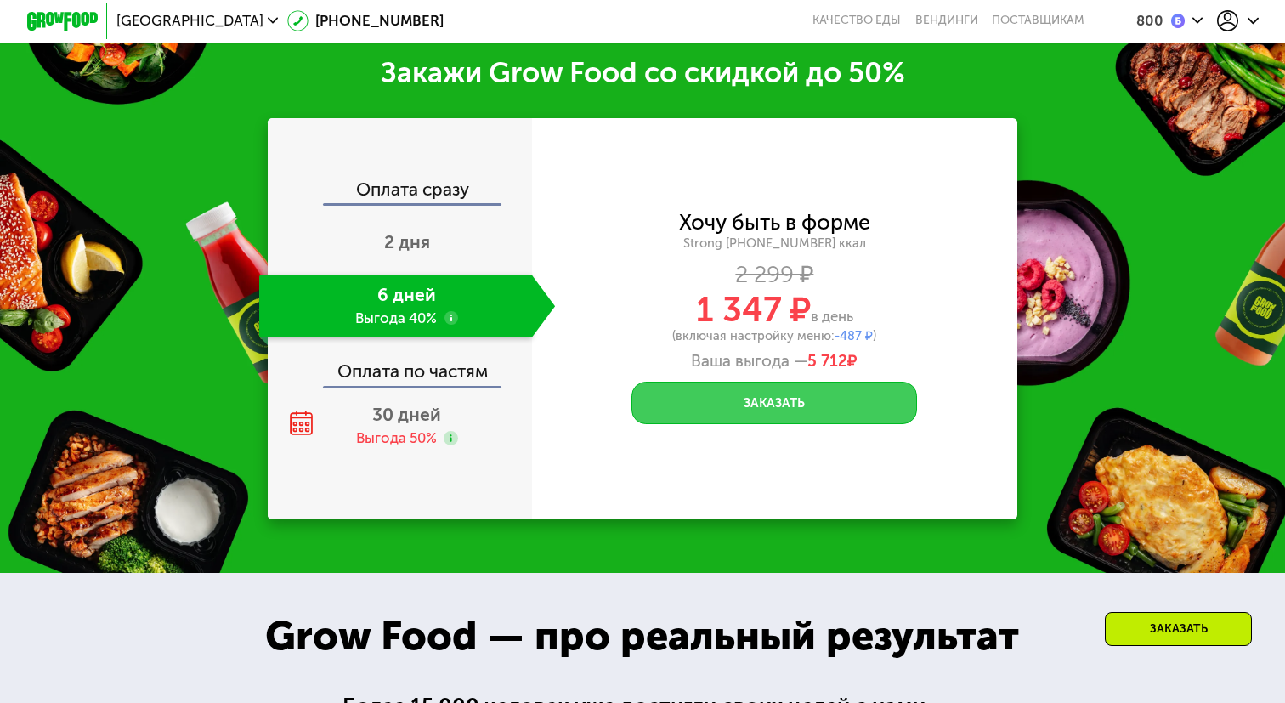
scroll to position [1902, 0]
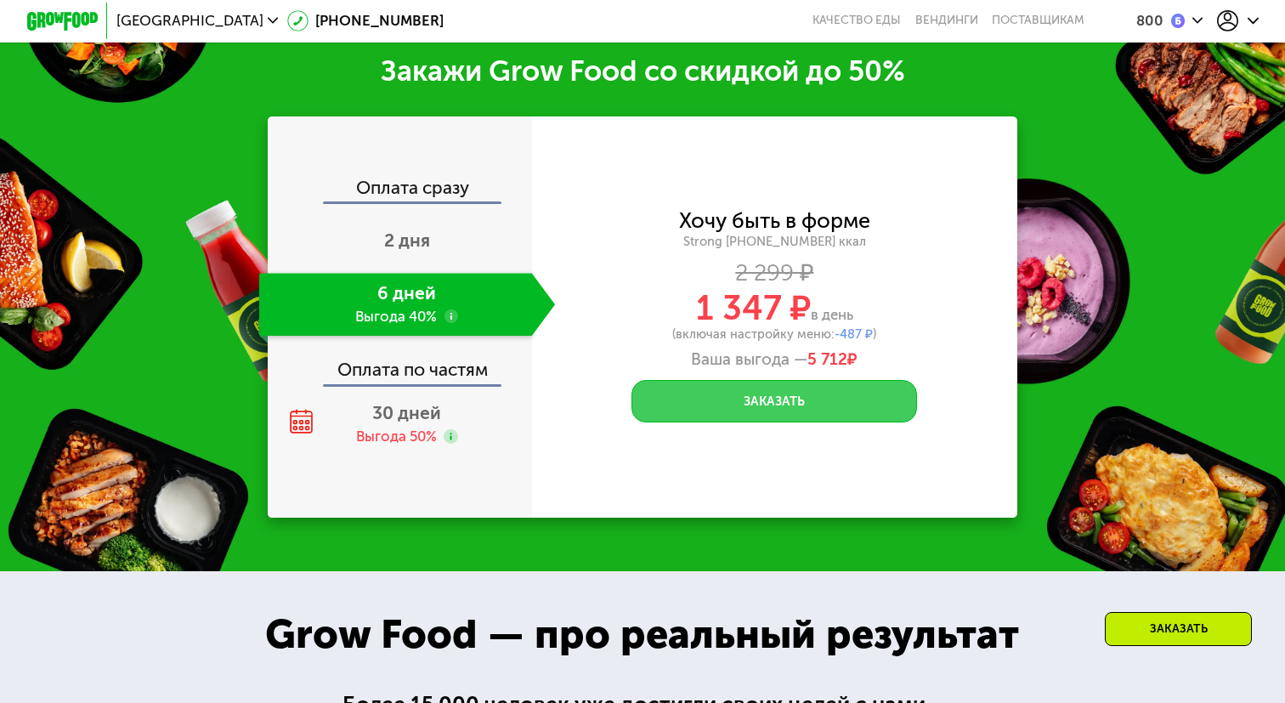
click at [779, 397] on button "Заказать" at bounding box center [773, 401] width 285 height 42
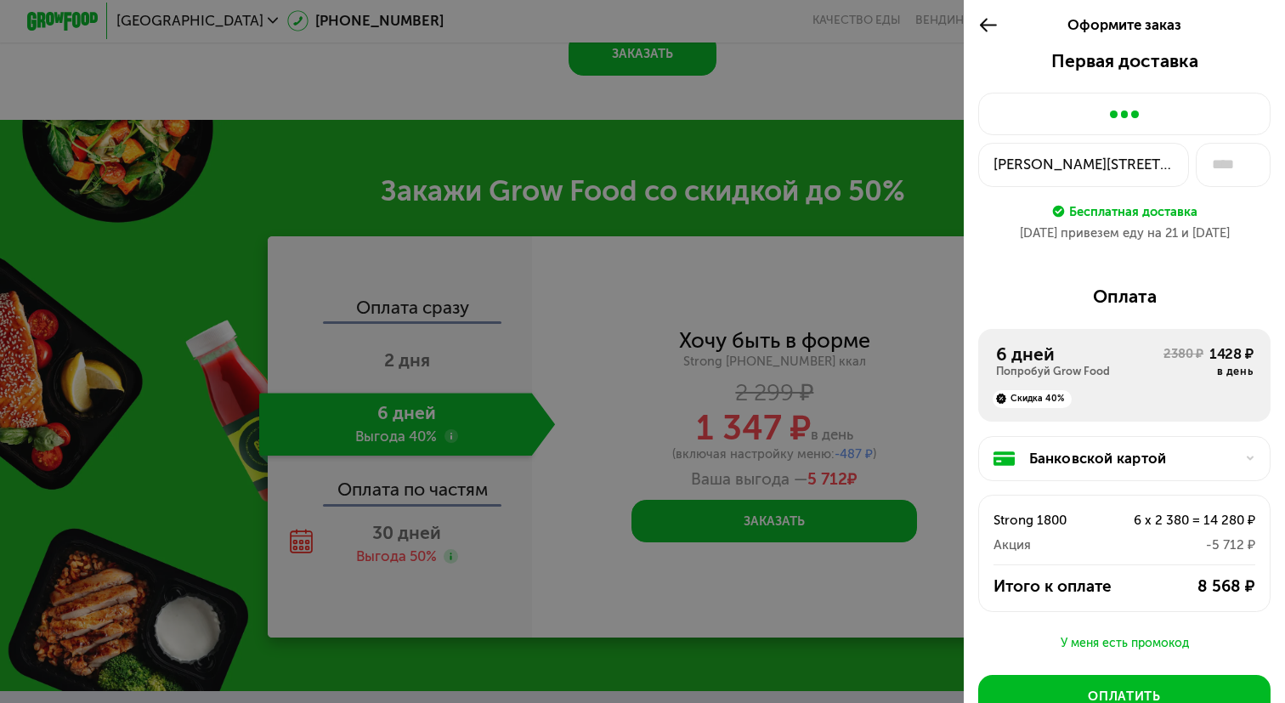
scroll to position [1781, 0]
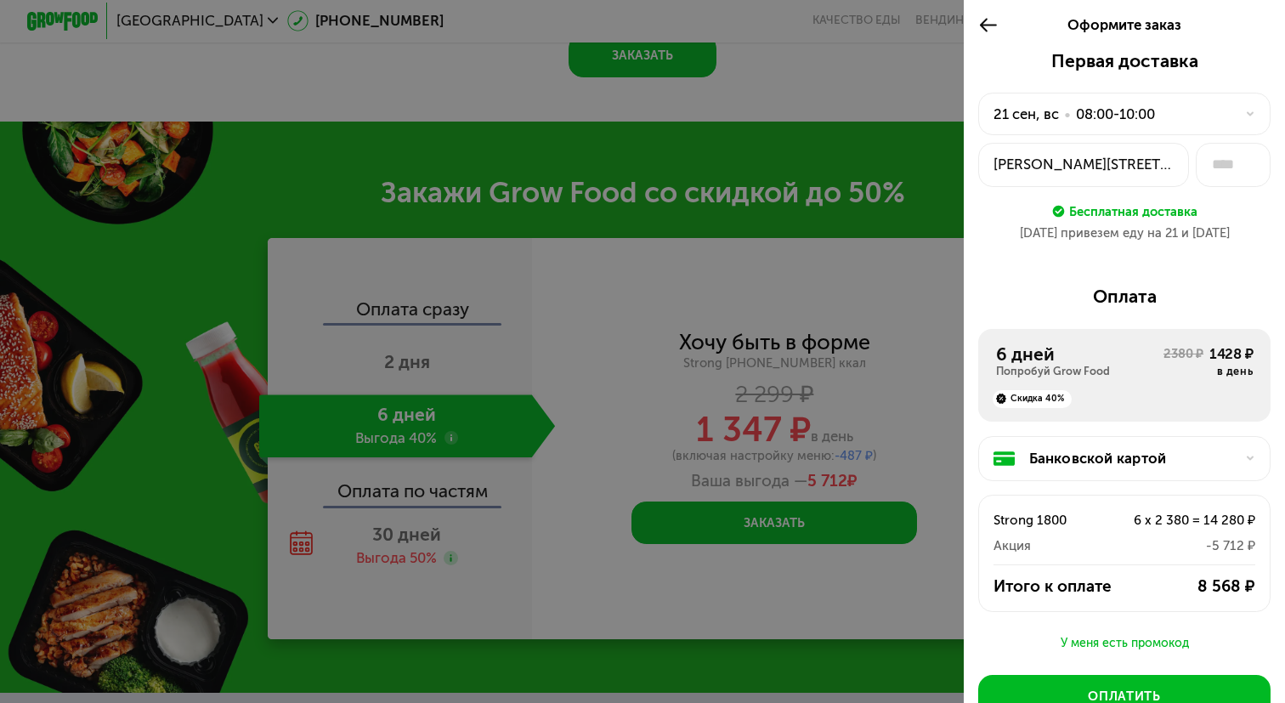
click at [1048, 457] on div "Банковской картой" at bounding box center [1132, 458] width 206 height 21
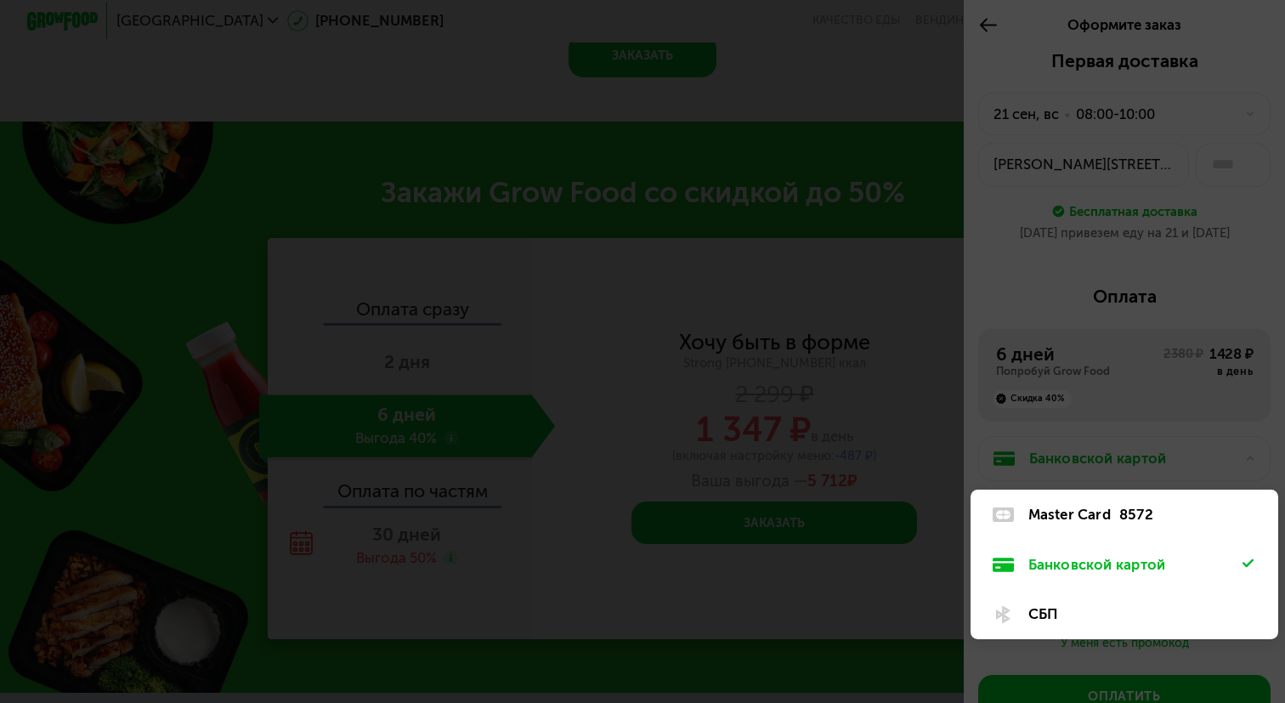
click at [1060, 519] on div "Master Card" at bounding box center [1069, 514] width 82 height 21
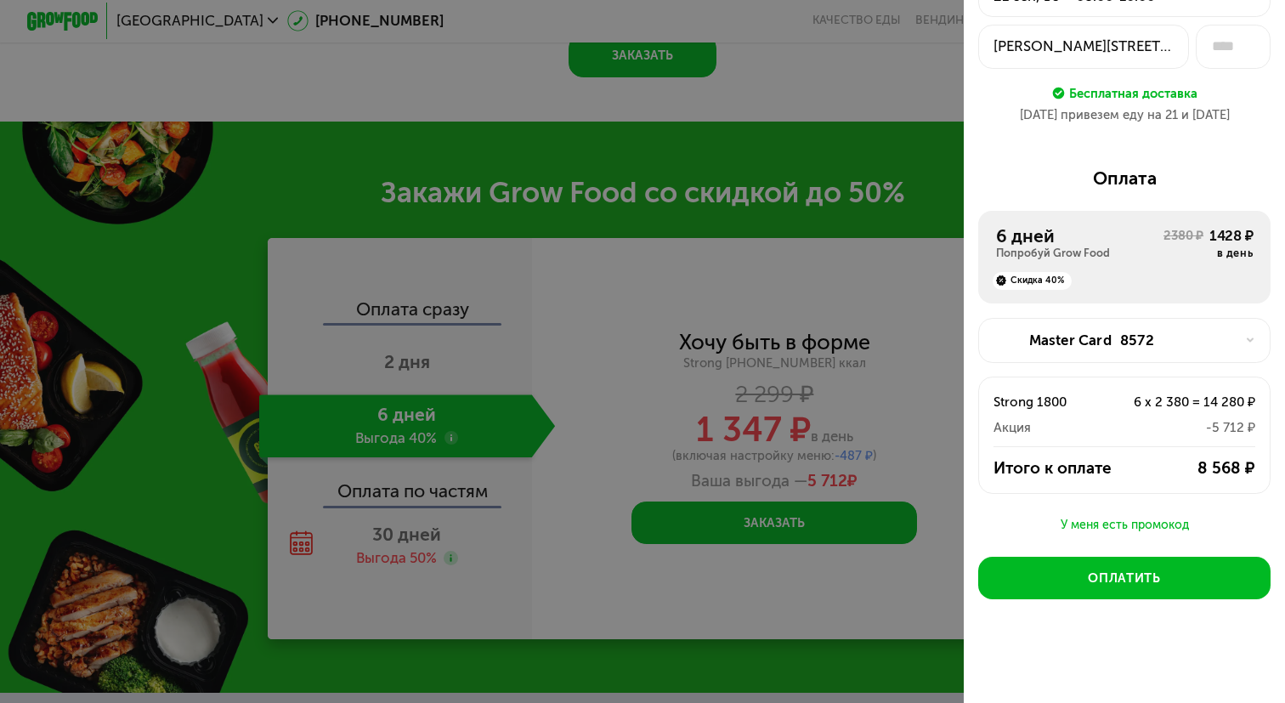
scroll to position [71, 0]
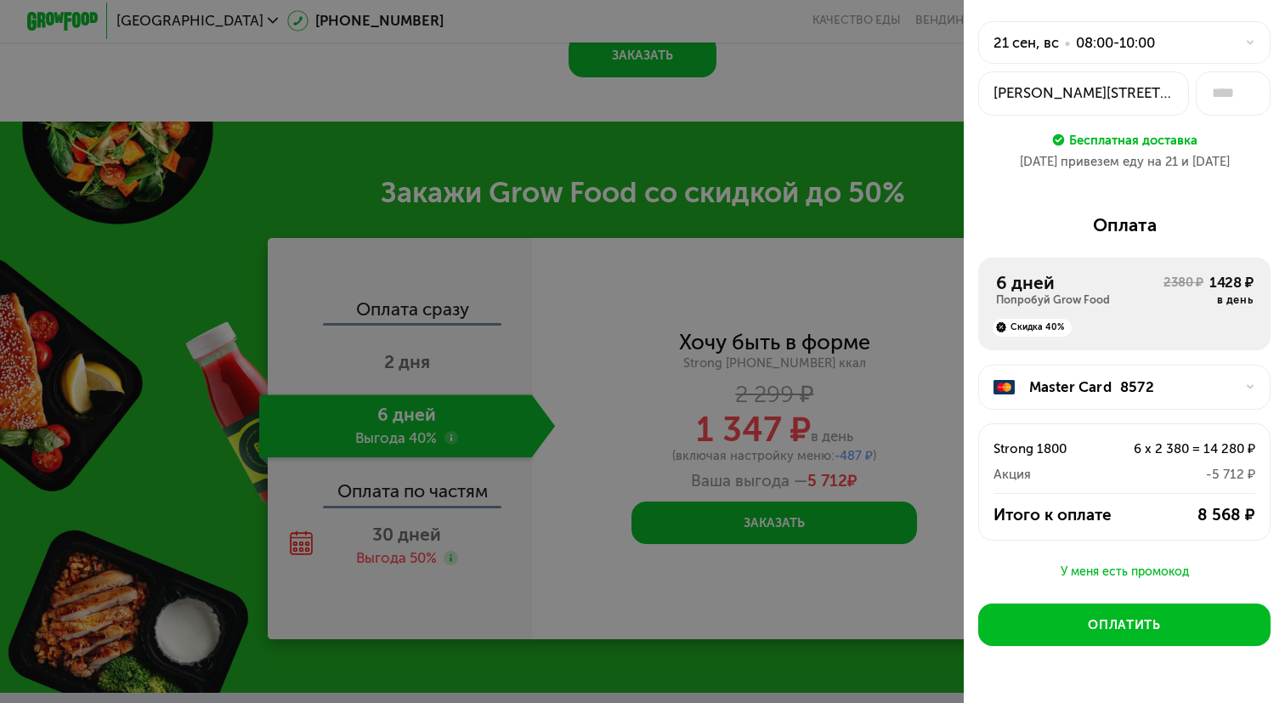
click at [1126, 101] on div "[PERSON_NAME][STREET_ADDRESS]" at bounding box center [1083, 92] width 180 height 21
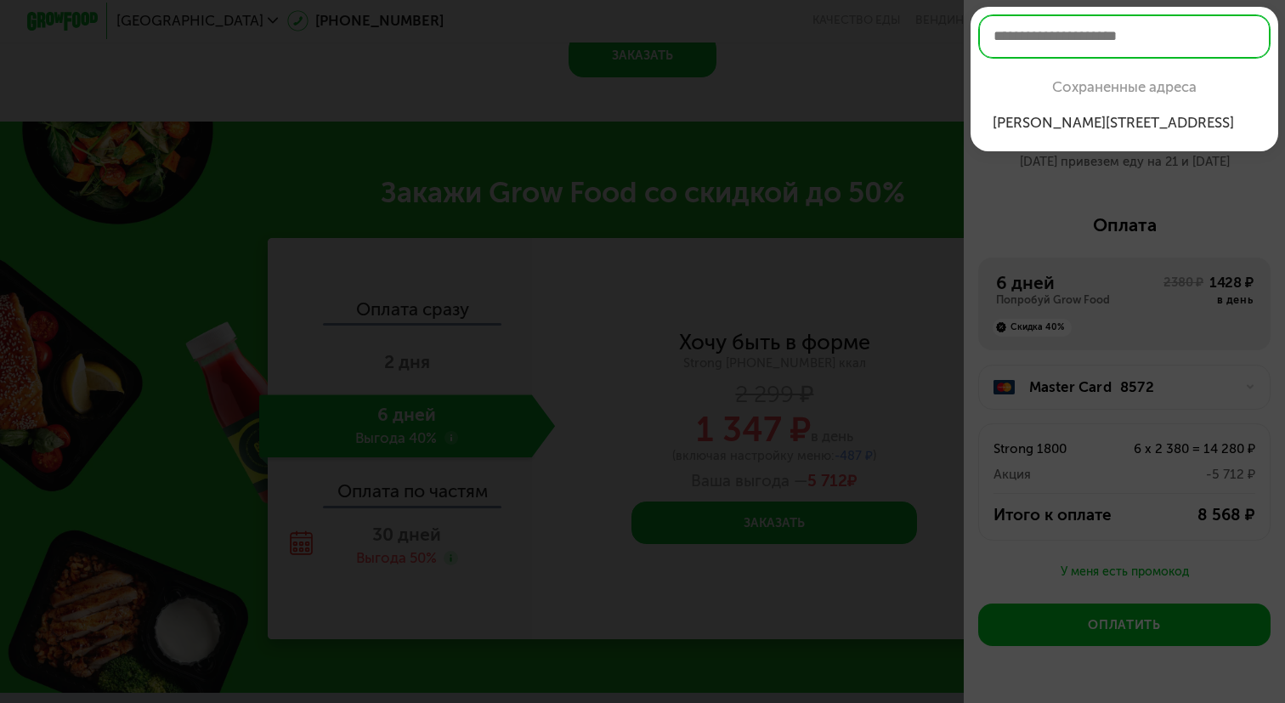
click at [1117, 185] on div at bounding box center [642, 351] width 1285 height 703
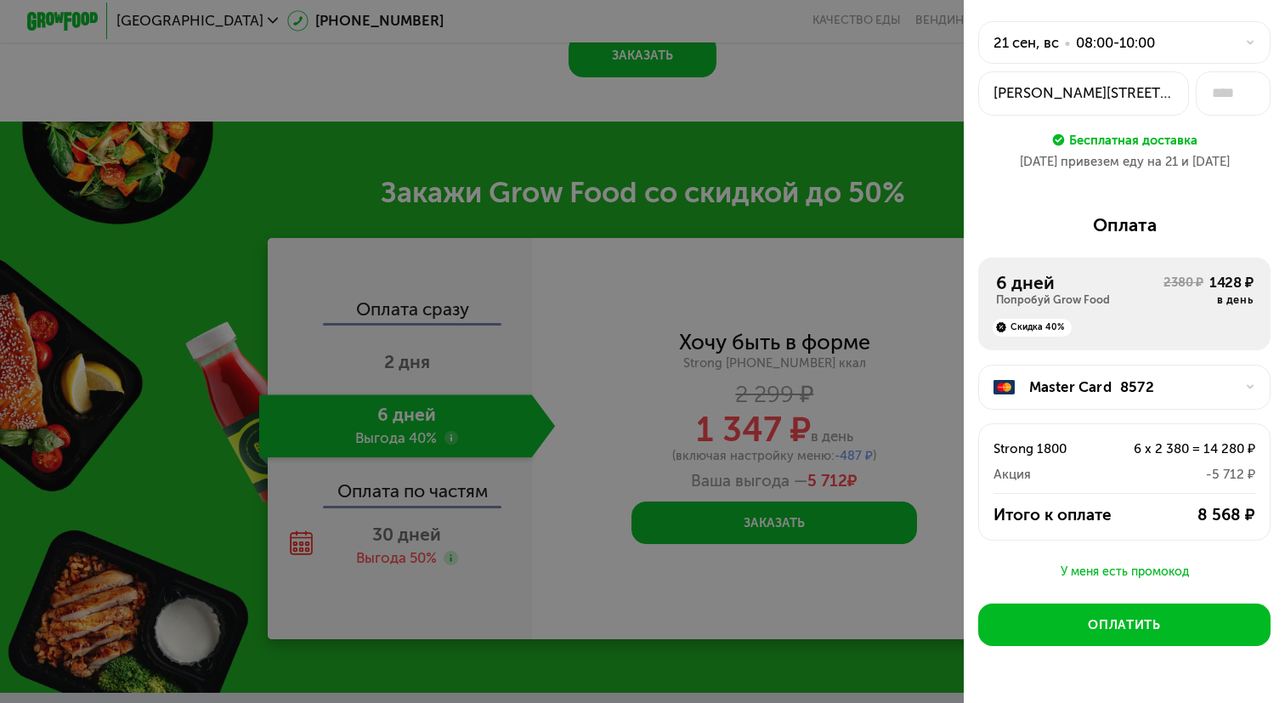
scroll to position [118, 0]
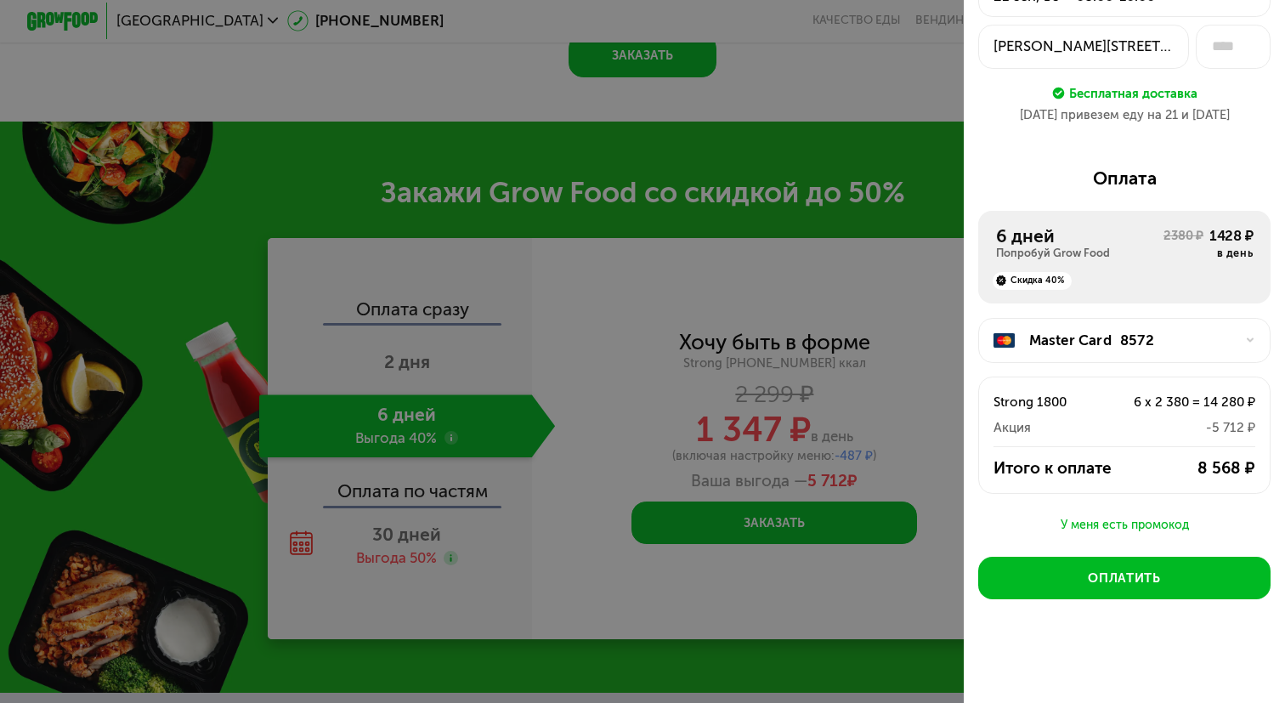
click at [1121, 333] on div "8572" at bounding box center [1137, 340] width 34 height 21
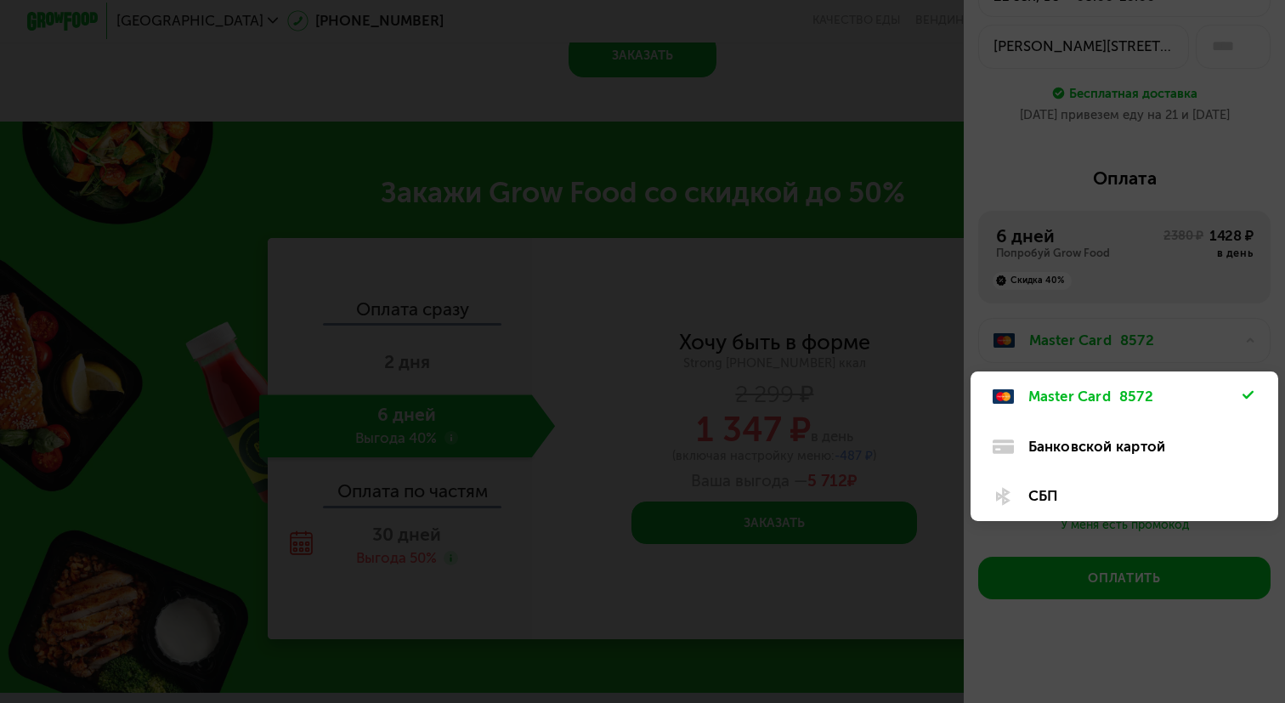
click at [1121, 325] on div at bounding box center [642, 351] width 1285 height 703
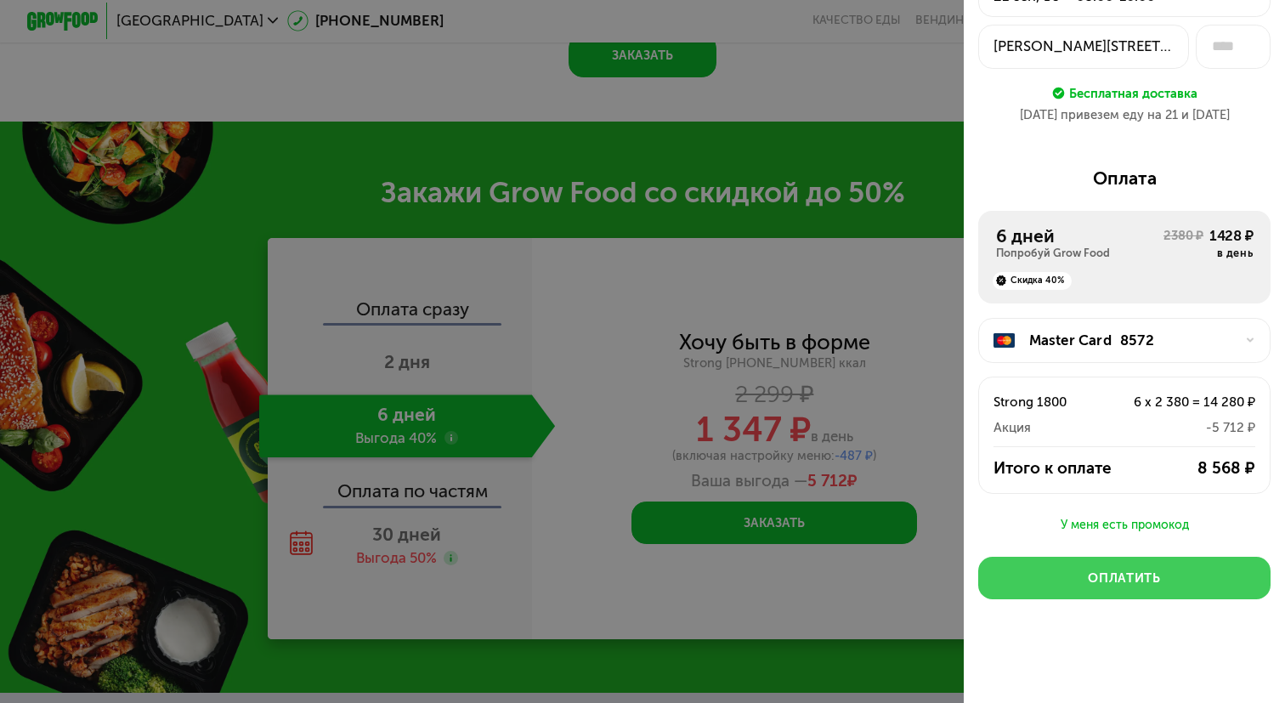
click at [1047, 576] on button "Оплатить" at bounding box center [1124, 578] width 292 height 42
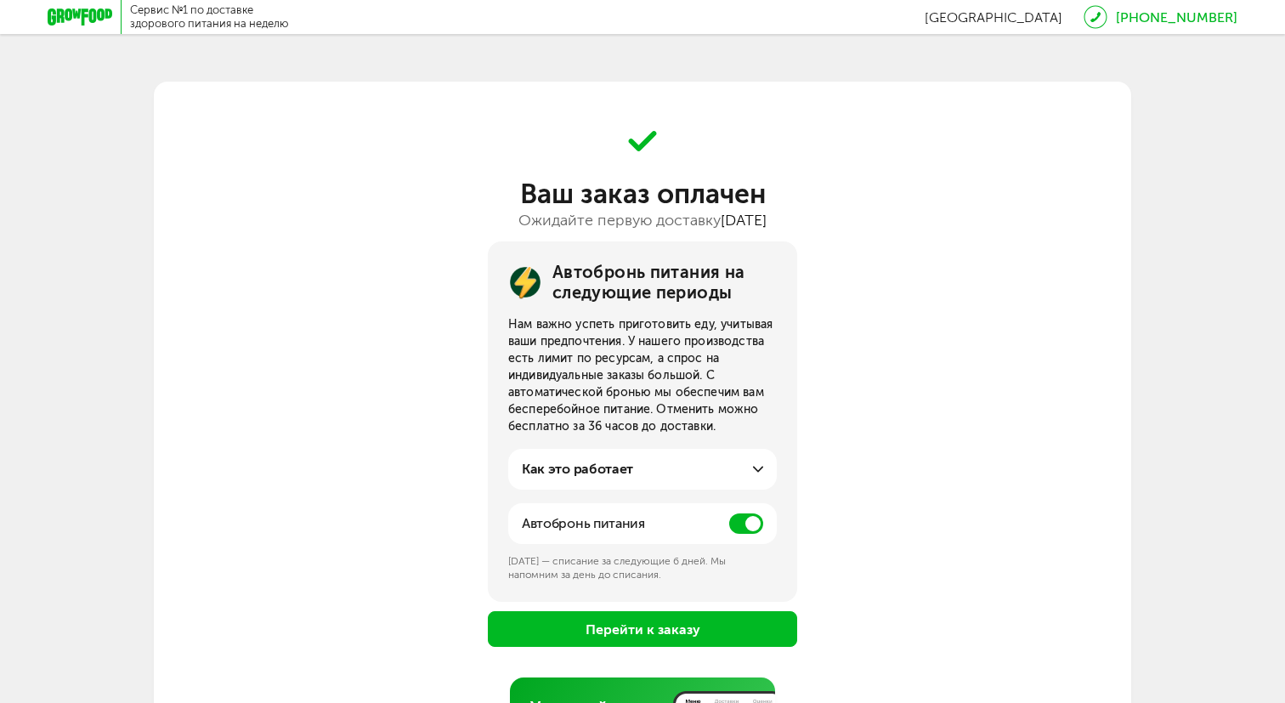
click at [747, 528] on span at bounding box center [746, 523] width 34 height 20
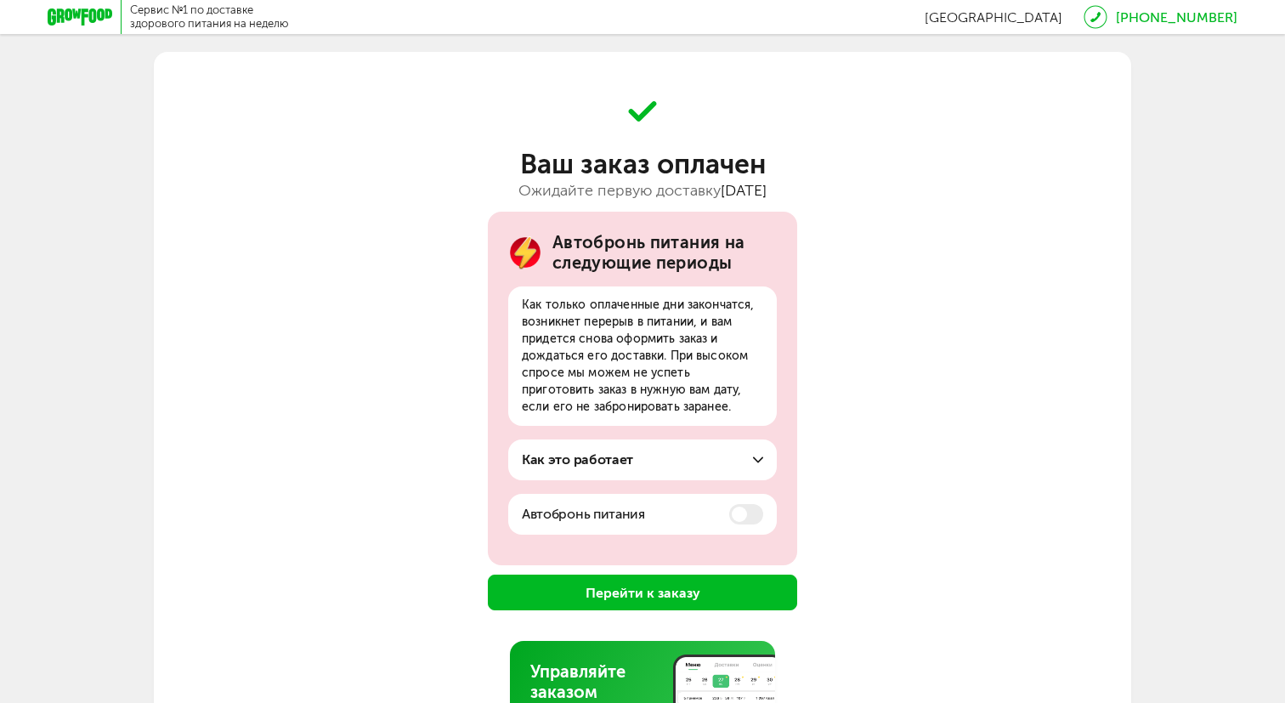
scroll to position [123, 0]
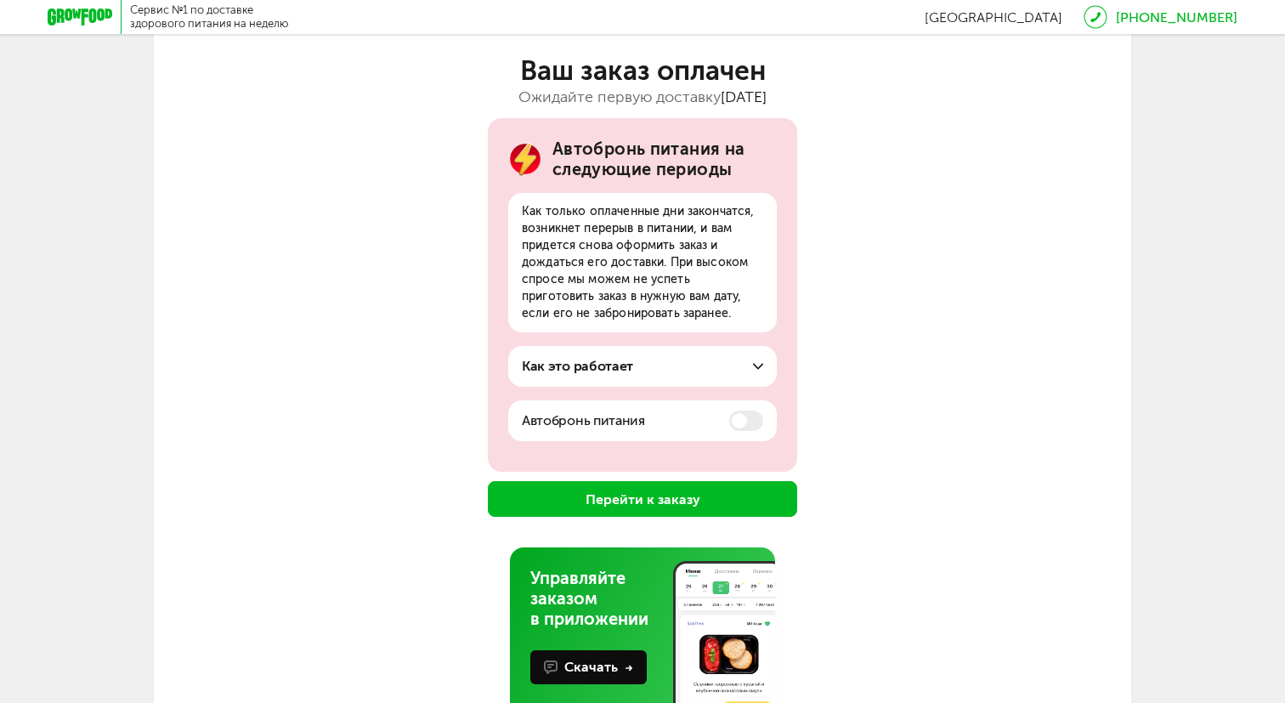
click at [764, 503] on button "Перейти к заказу" at bounding box center [642, 499] width 309 height 36
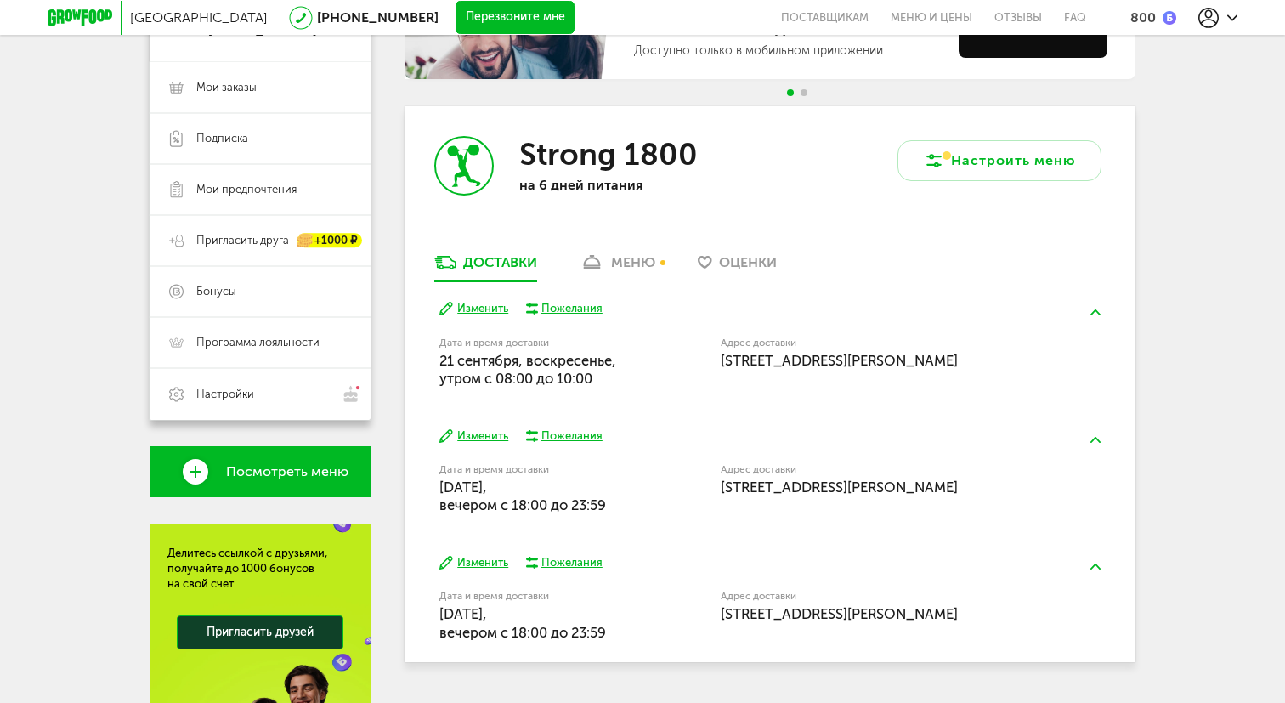
scroll to position [213, 0]
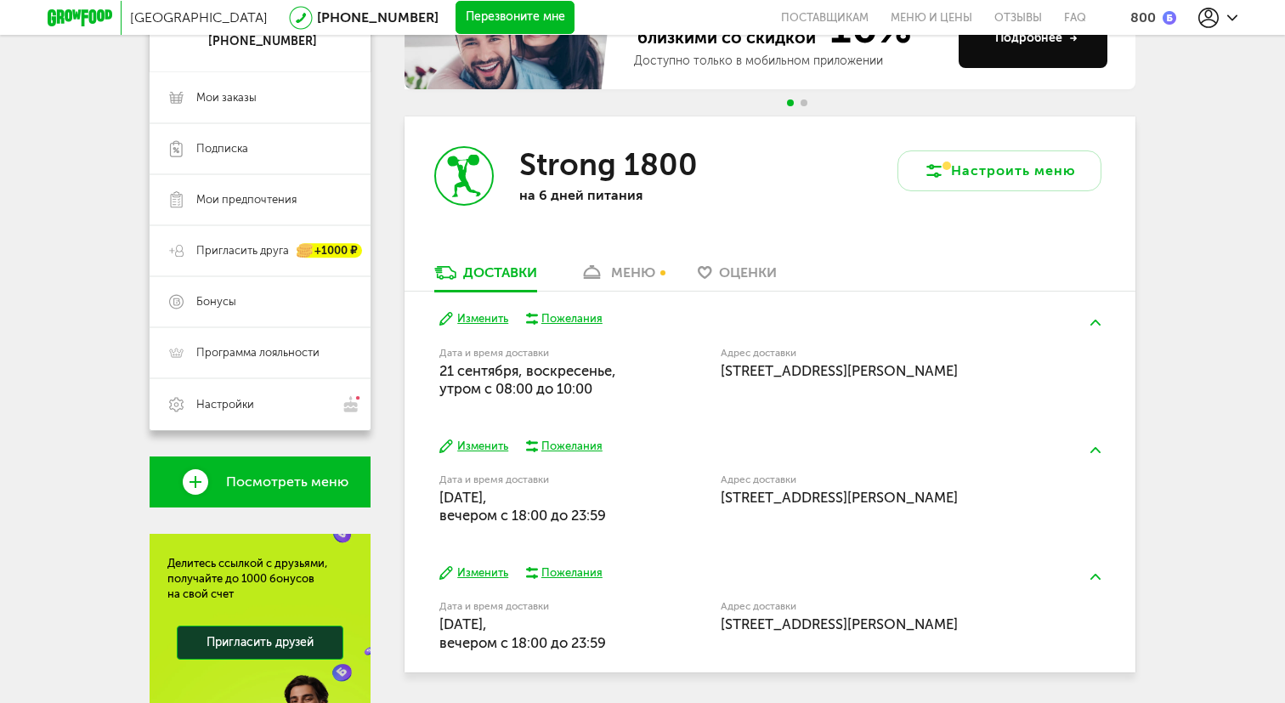
click at [466, 571] on button "Изменить" at bounding box center [473, 573] width 69 height 16
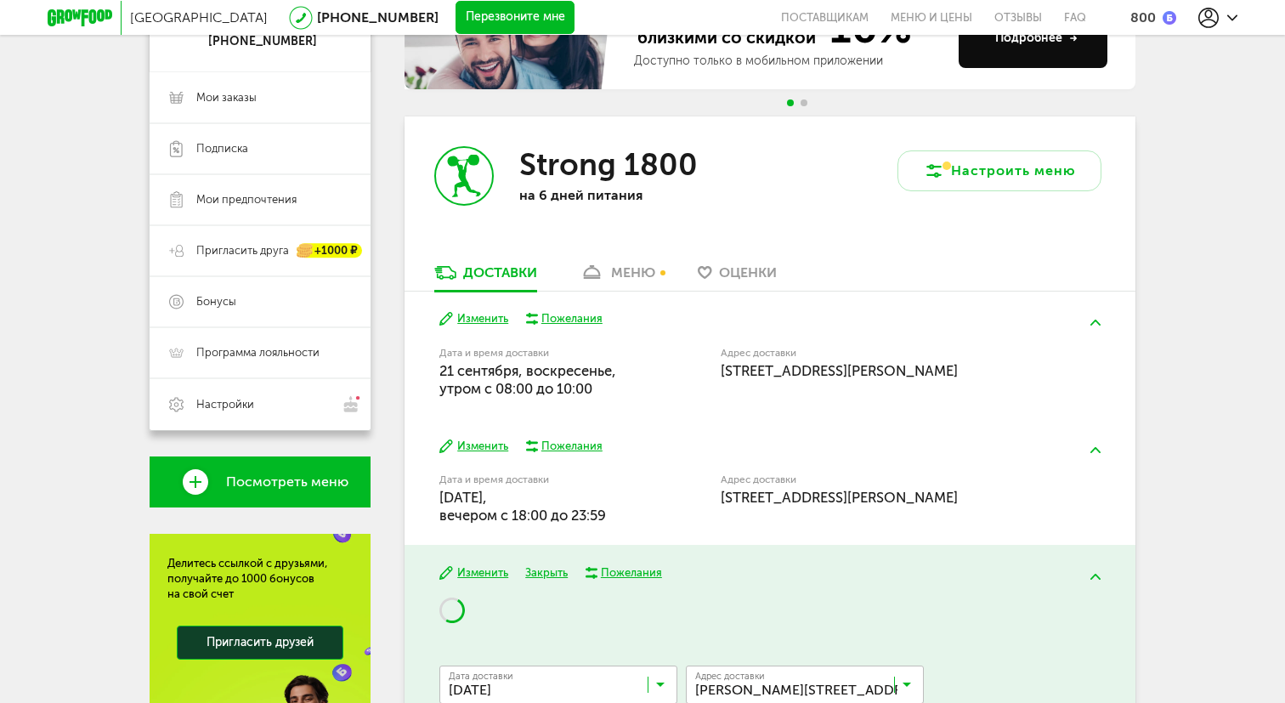
scroll to position [403, 0]
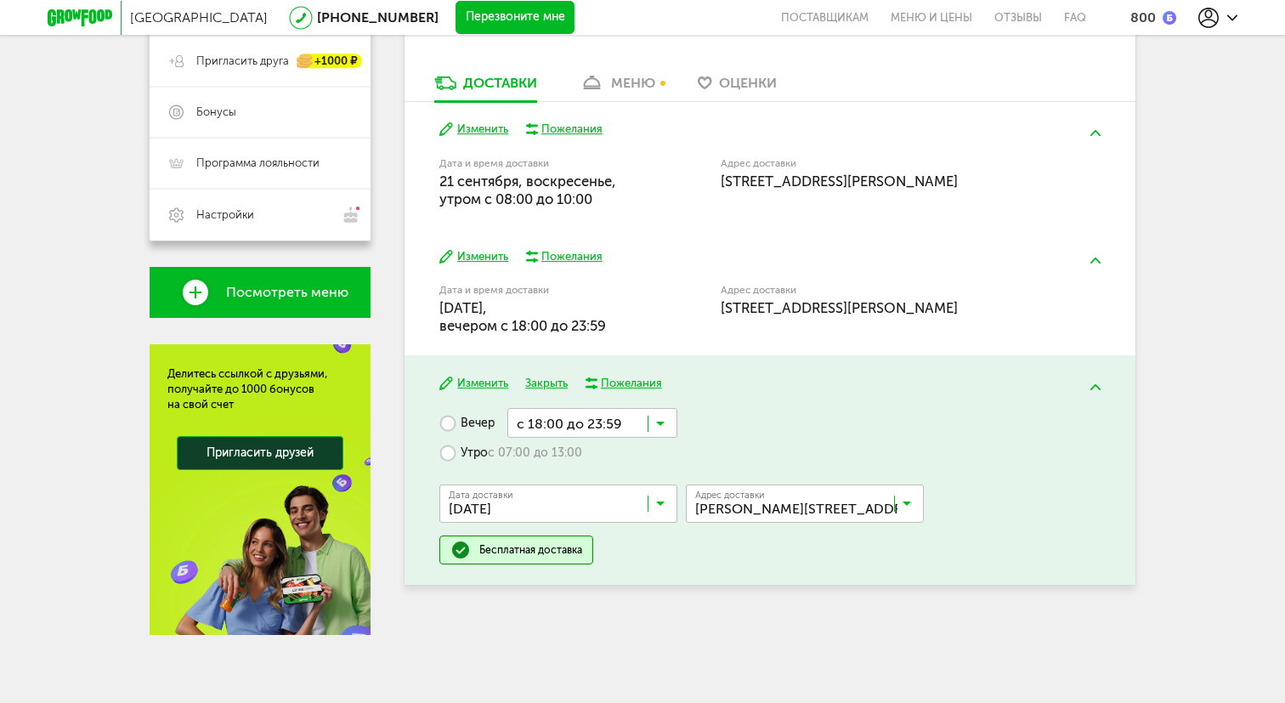
click at [615, 417] on input "Search for option" at bounding box center [592, 422] width 170 height 29
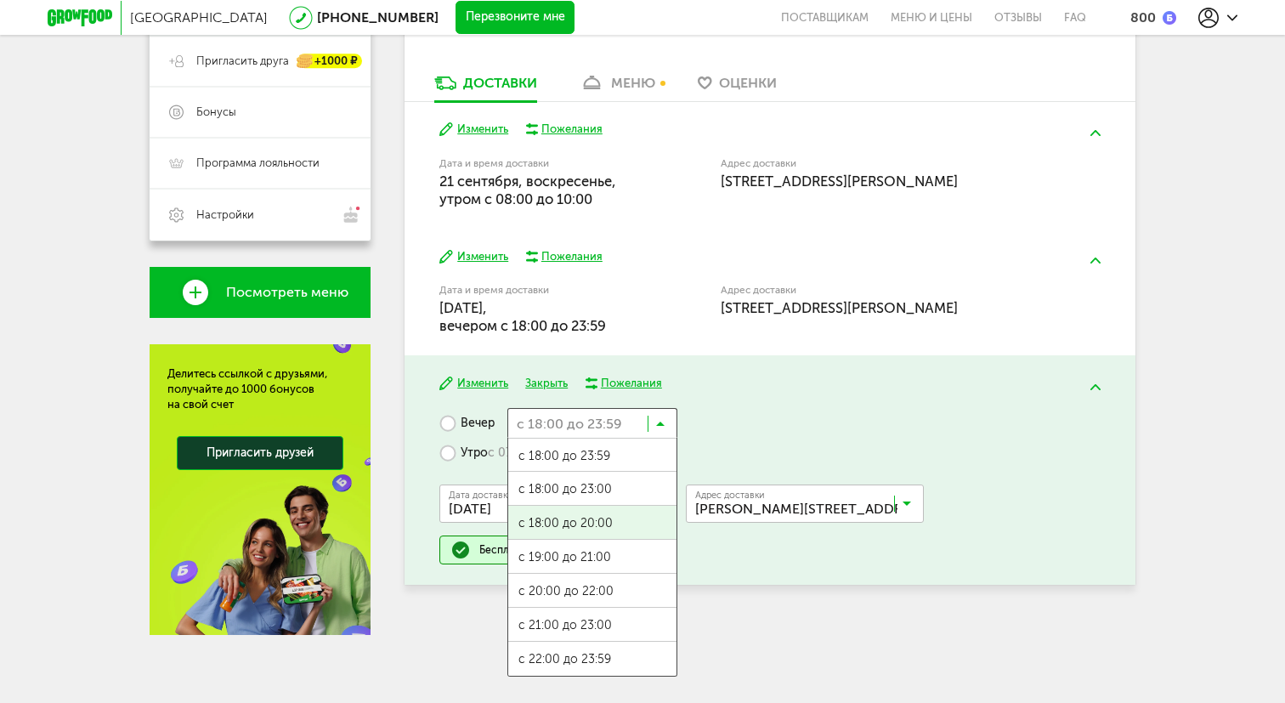
click at [659, 512] on ul "с 18:00 до 23:59 с 18:00 до 23:00 с 18:00 до 20:00 с 19:00 до 21:00 с 20:00 до …" at bounding box center [592, 557] width 170 height 239
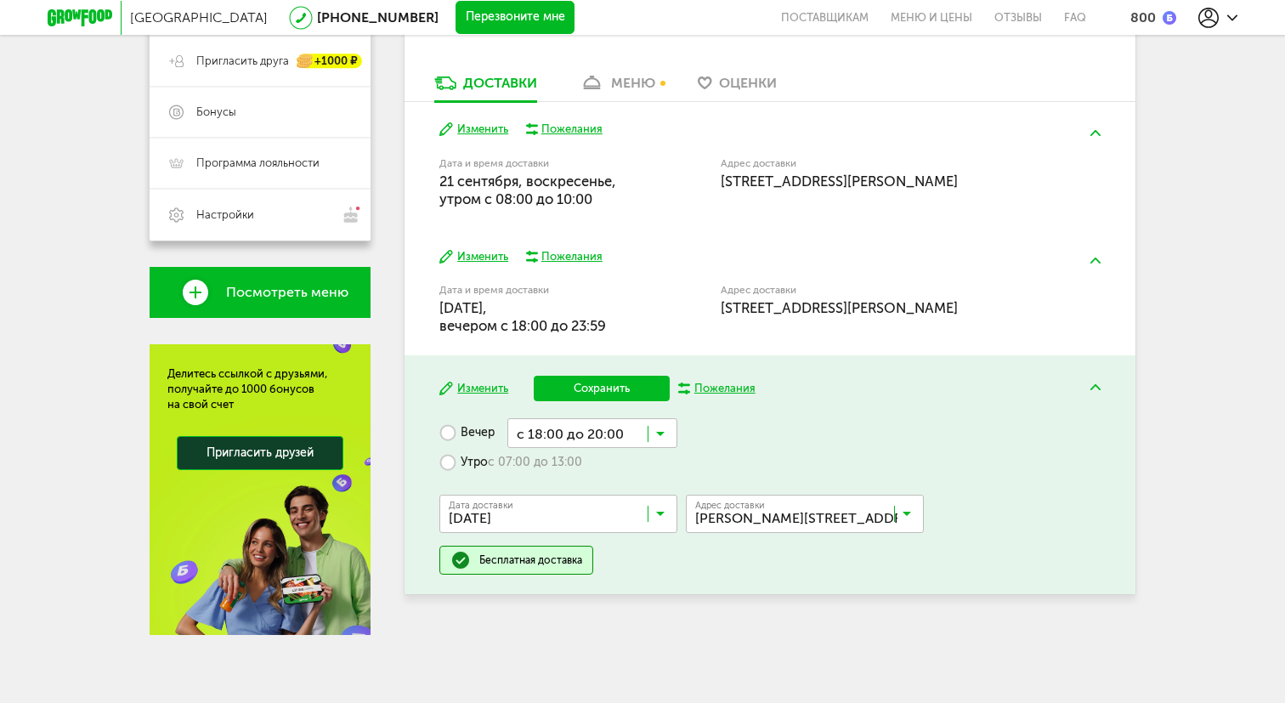
click at [545, 563] on div "Бесплатная доставка" at bounding box center [530, 560] width 103 height 14
click at [612, 395] on button "Сохранить" at bounding box center [602, 388] width 136 height 25
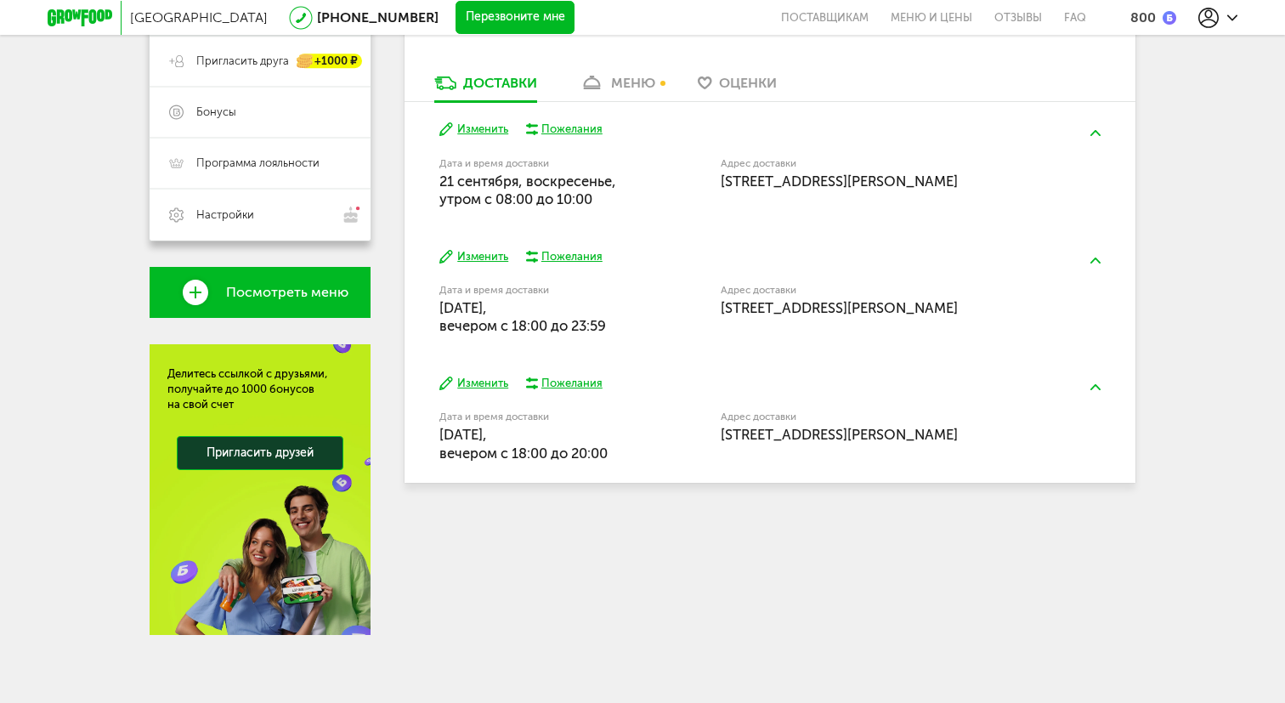
click at [495, 260] on button "Изменить" at bounding box center [473, 257] width 69 height 16
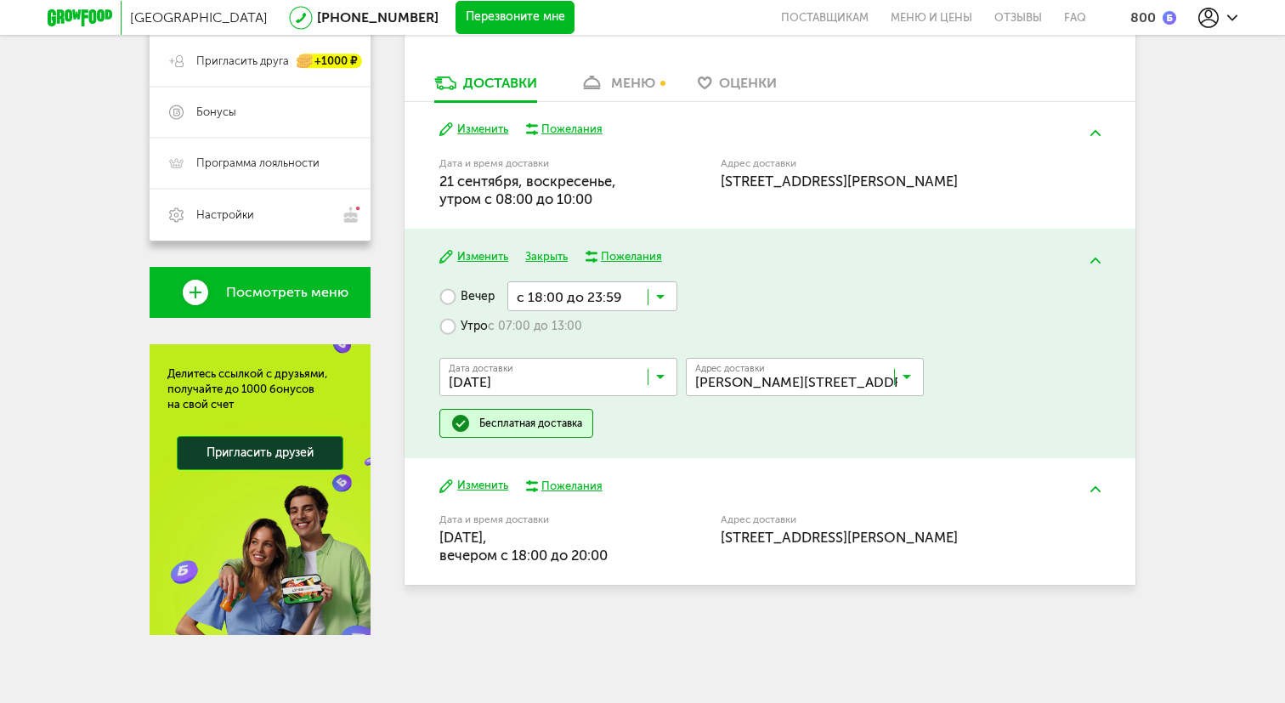
click at [630, 302] on input "Search for option" at bounding box center [592, 295] width 170 height 29
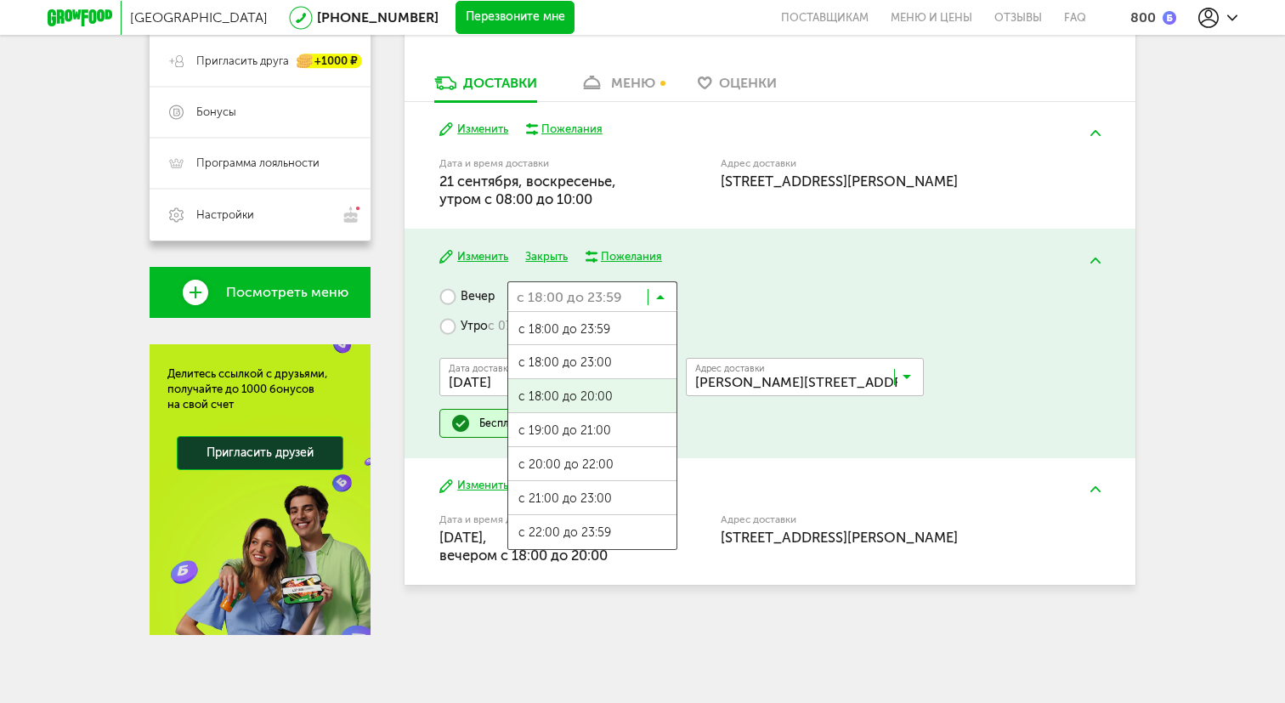
click at [601, 393] on span "с 18:00 до 20:00" at bounding box center [592, 397] width 168 height 36
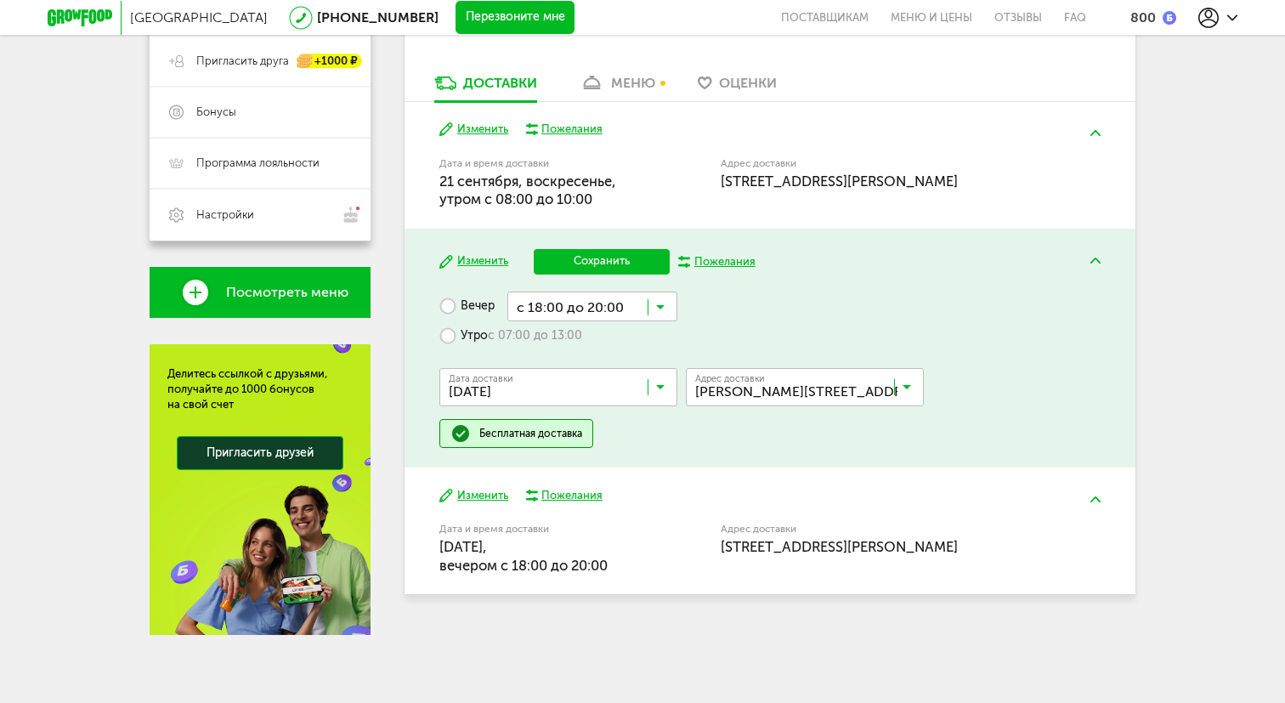
click at [632, 266] on button "Сохранить" at bounding box center [602, 261] width 136 height 25
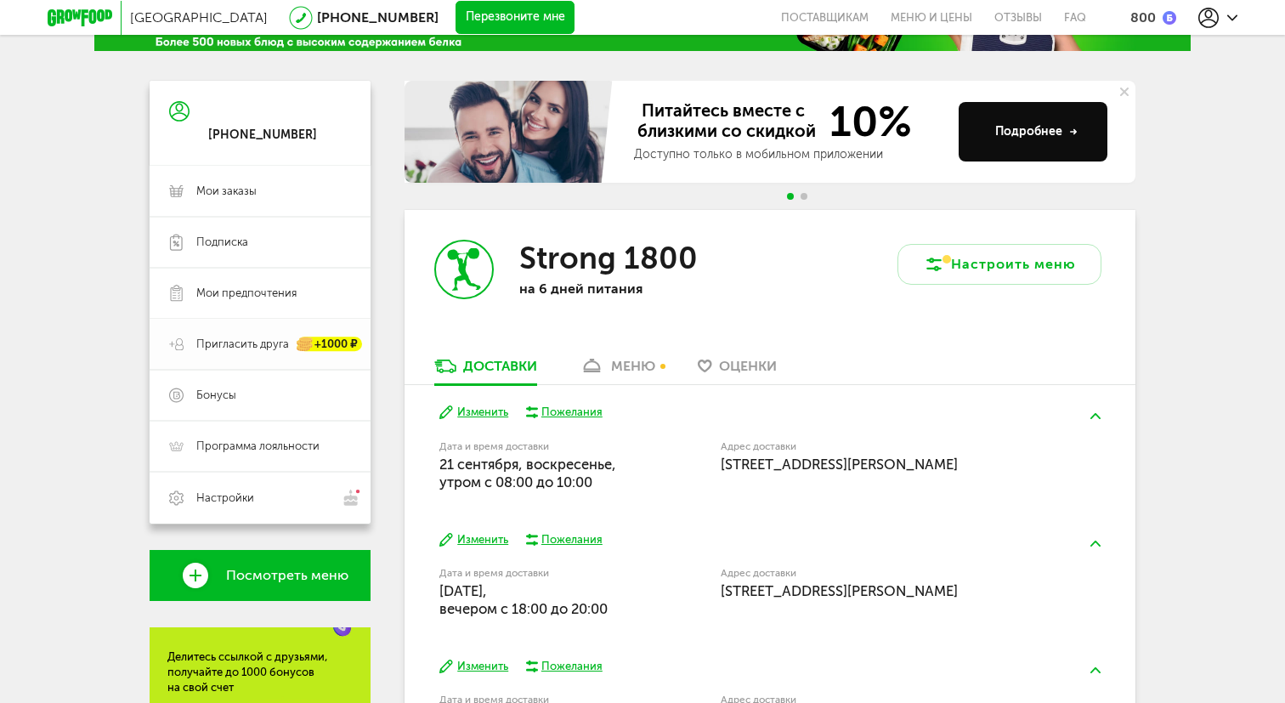
scroll to position [118, 0]
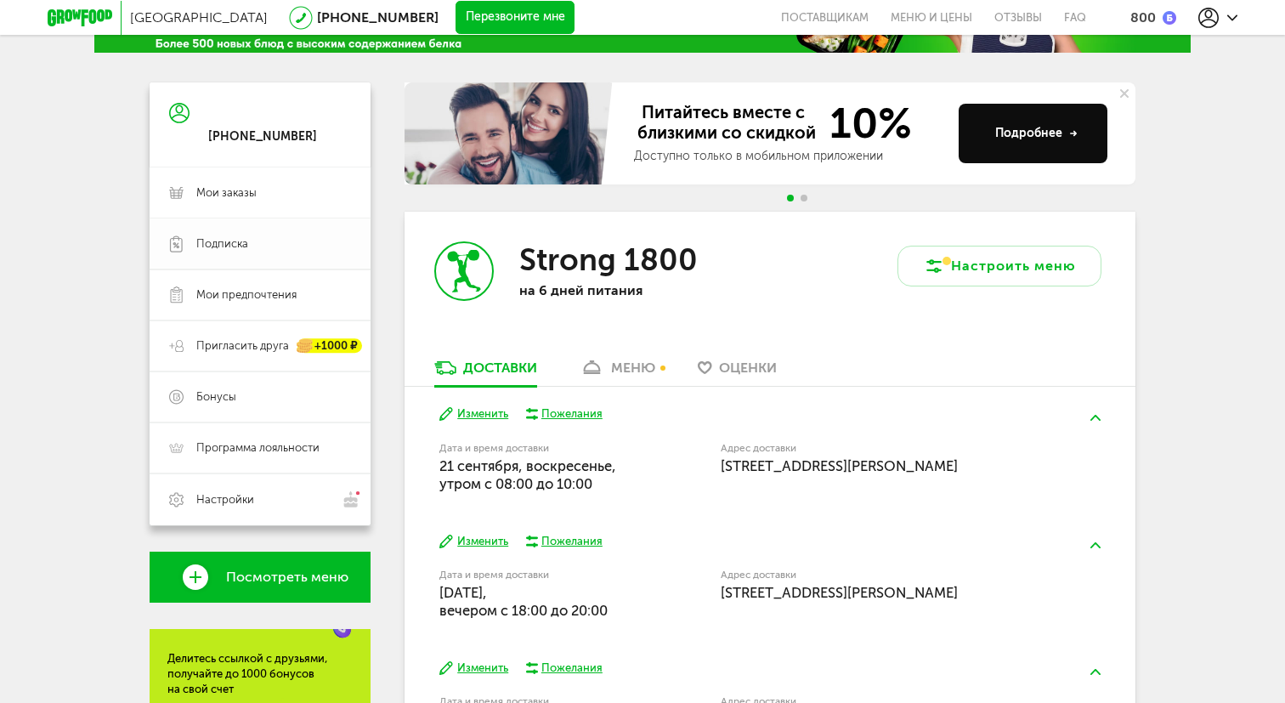
click at [212, 227] on link "Подписка" at bounding box center [260, 243] width 221 height 51
